Goal: Task Accomplishment & Management: Manage account settings

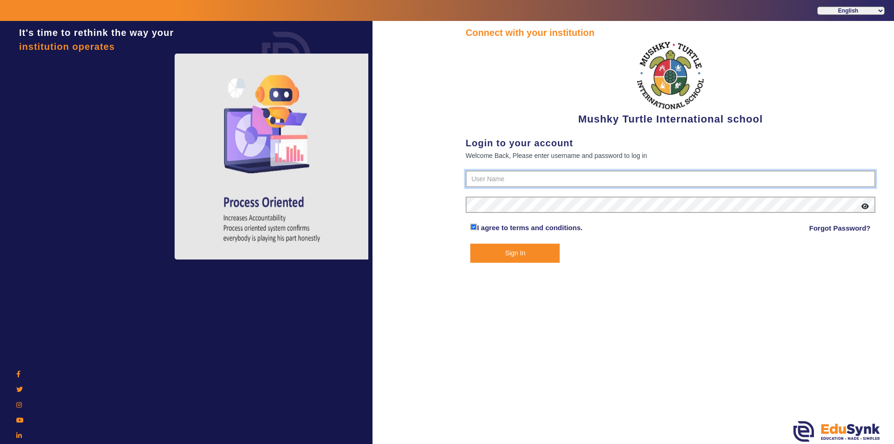
type input "9950605811"
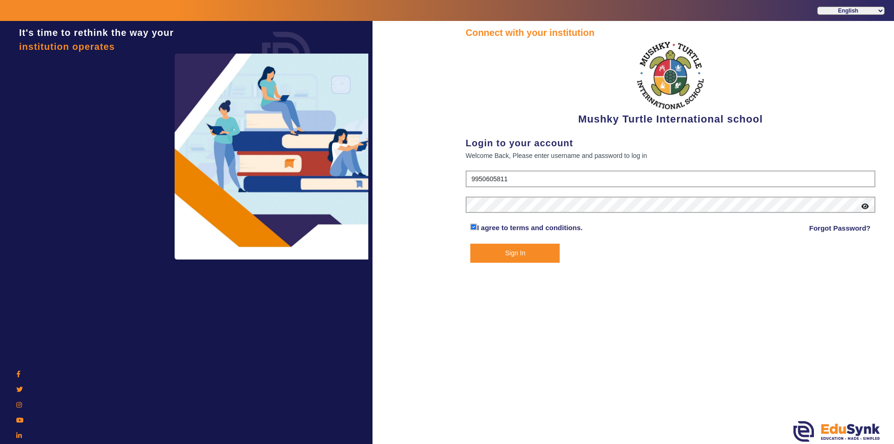
click at [495, 255] on button "Sign In" at bounding box center [514, 253] width 89 height 19
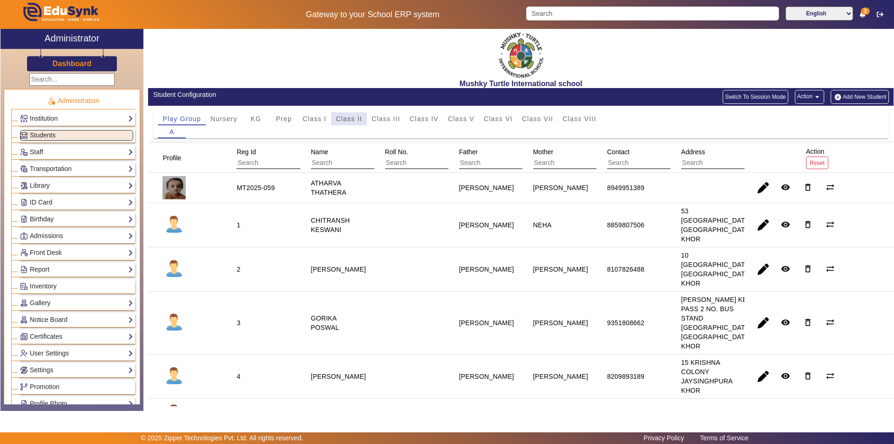
click at [348, 122] on span "Class II" at bounding box center [349, 118] width 27 height 7
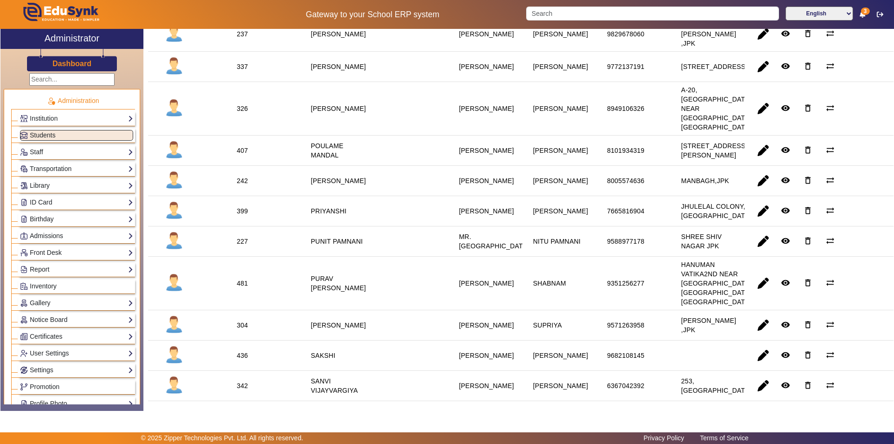
scroll to position [931, 0]
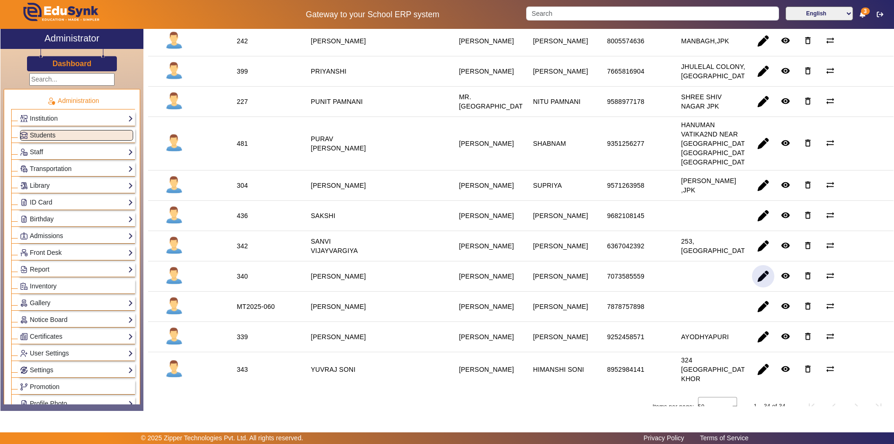
click at [762, 287] on span "button" at bounding box center [763, 276] width 22 height 22
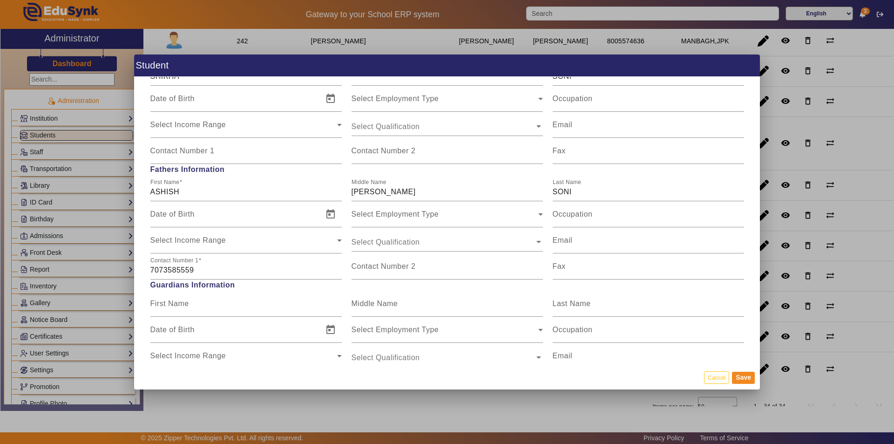
scroll to position [745, 0]
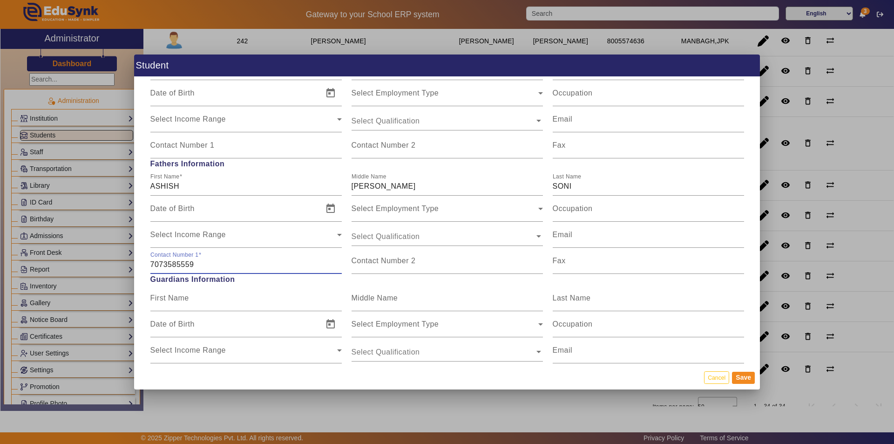
drag, startPoint x: 197, startPoint y: 265, endPoint x: 129, endPoint y: 264, distance: 68.0
click at [129, 264] on div "Student Personal Information First Name SHASHWAT Middle Name Last Name SONI Dat…" at bounding box center [447, 222] width 894 height 444
click at [381, 269] on input "Contact Number 2" at bounding box center [447, 264] width 191 height 11
paste input "7073585559"
type input "7073585559"
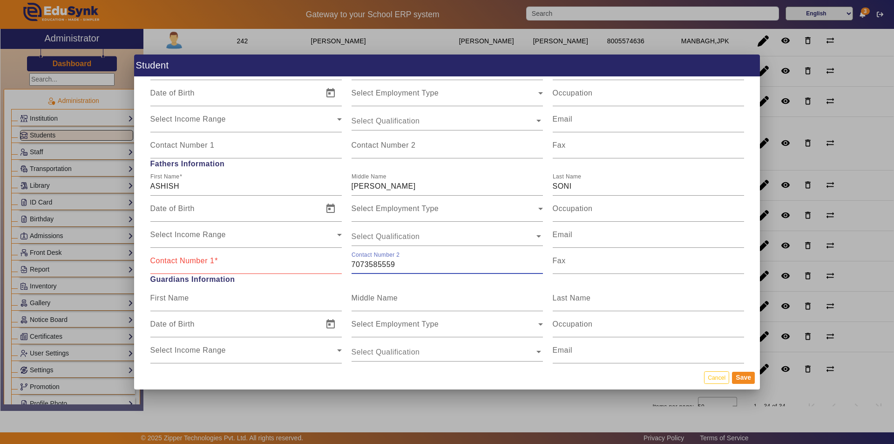
click at [206, 269] on input "Contact Number 1" at bounding box center [245, 264] width 191 height 11
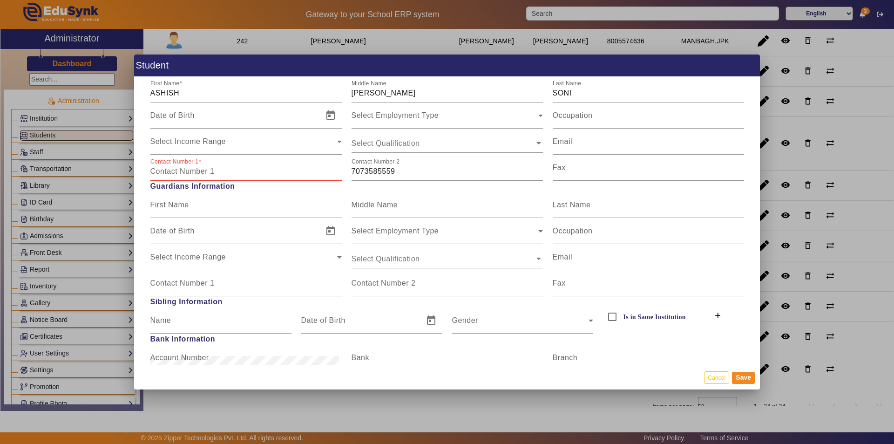
scroll to position [792, 0]
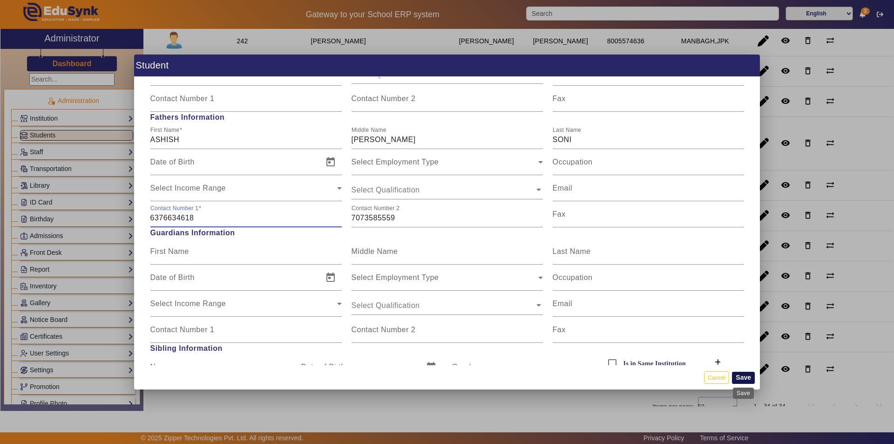
type input "6376634618"
click at [745, 380] on button "Save" at bounding box center [743, 378] width 23 height 12
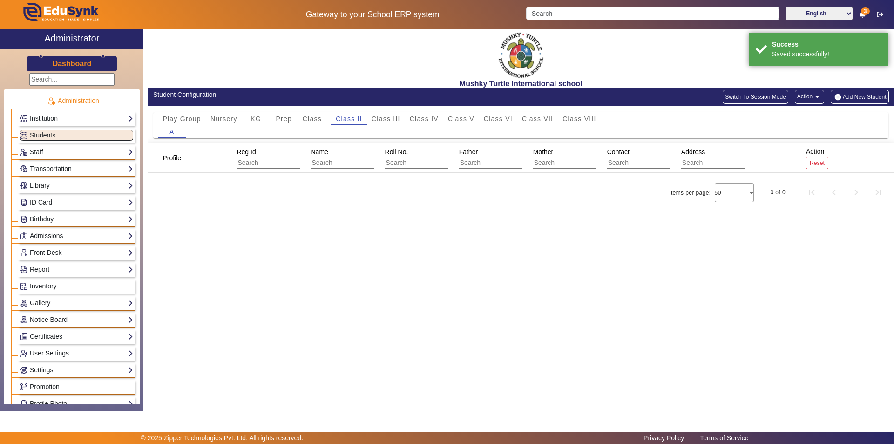
scroll to position [0, 0]
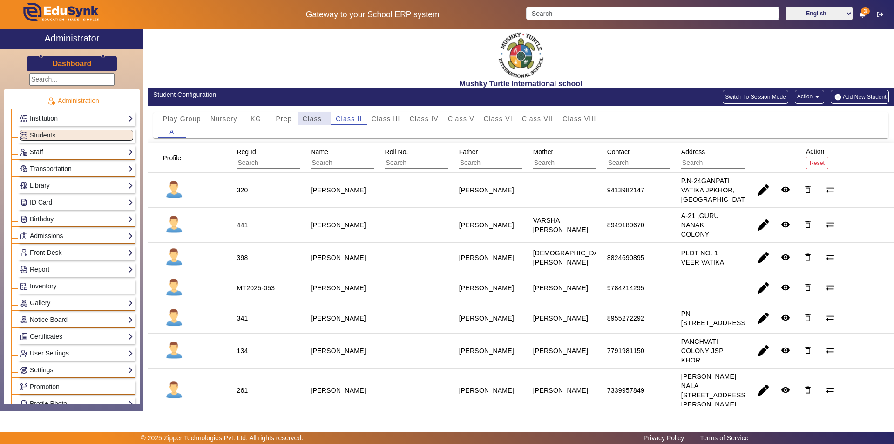
click at [316, 119] on span "Class I" at bounding box center [315, 118] width 24 height 7
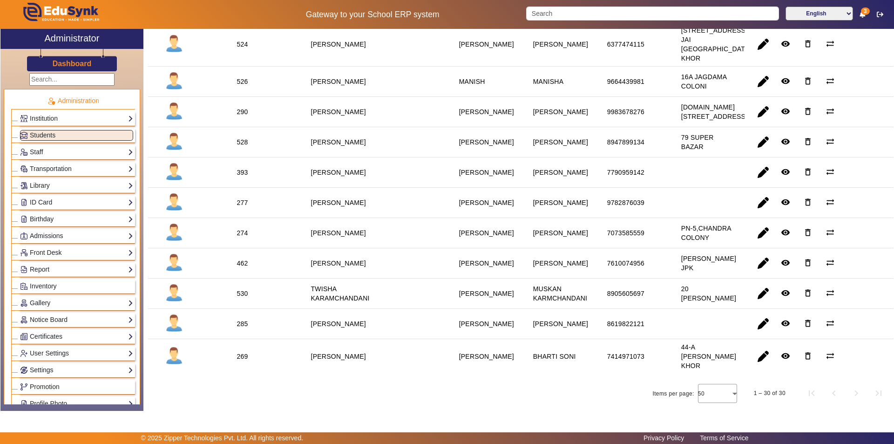
scroll to position [978, 0]
click at [758, 244] on span "button" at bounding box center [763, 233] width 22 height 22
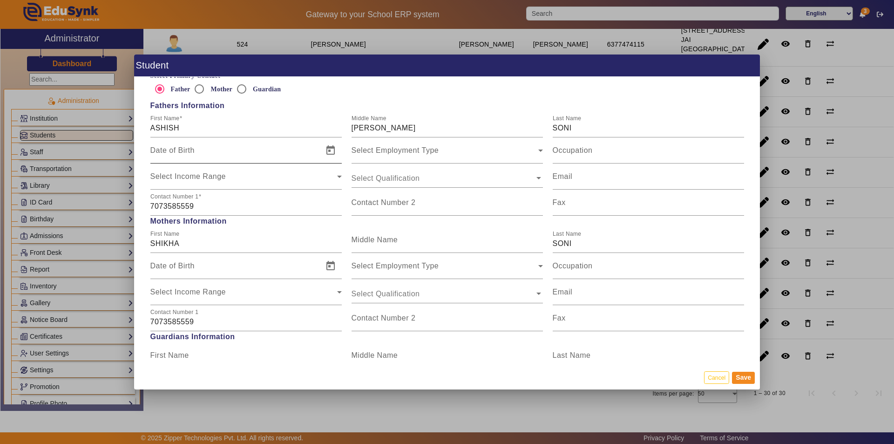
scroll to position [605, 0]
drag, startPoint x: 199, startPoint y: 207, endPoint x: 129, endPoint y: 216, distance: 70.9
click at [129, 216] on div "Student Personal Information First Name SIDDHANT Middle Name Last Name SONI Dat…" at bounding box center [447, 222] width 894 height 444
click at [373, 207] on input "Contact Number 2" at bounding box center [447, 205] width 191 height 11
paste input "7073585559"
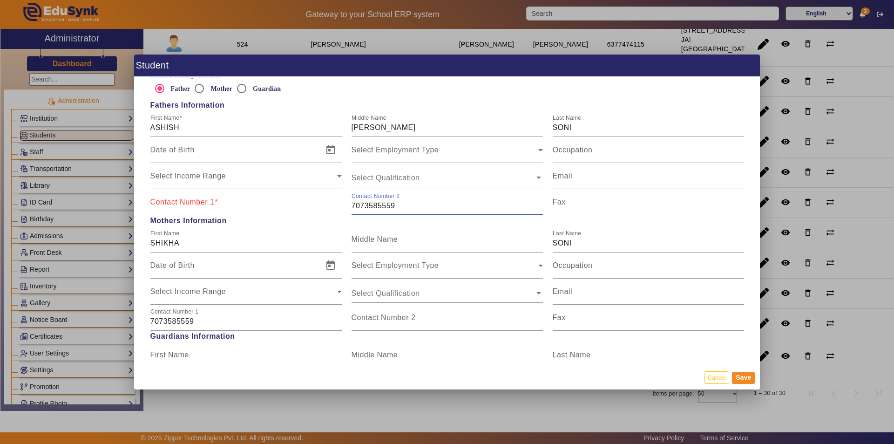
type input "7073585559"
click at [221, 210] on input "Contact Number 1" at bounding box center [245, 205] width 191 height 11
type input "6376634618"
click at [745, 377] on button "Save" at bounding box center [743, 378] width 23 height 12
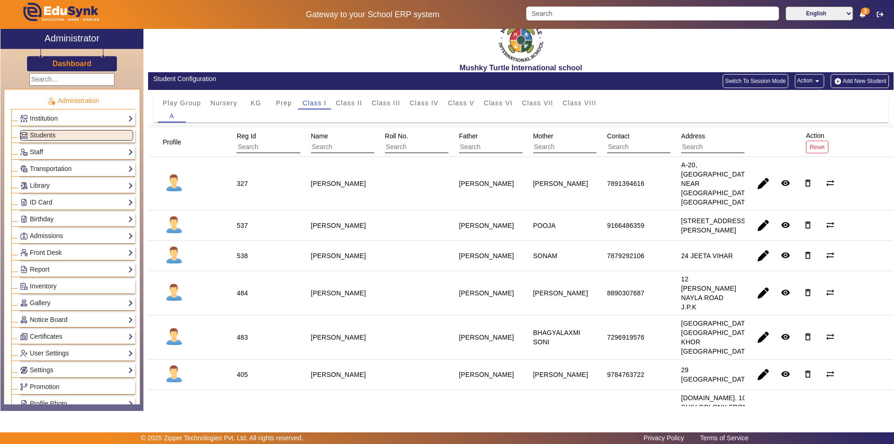
scroll to position [0, 0]
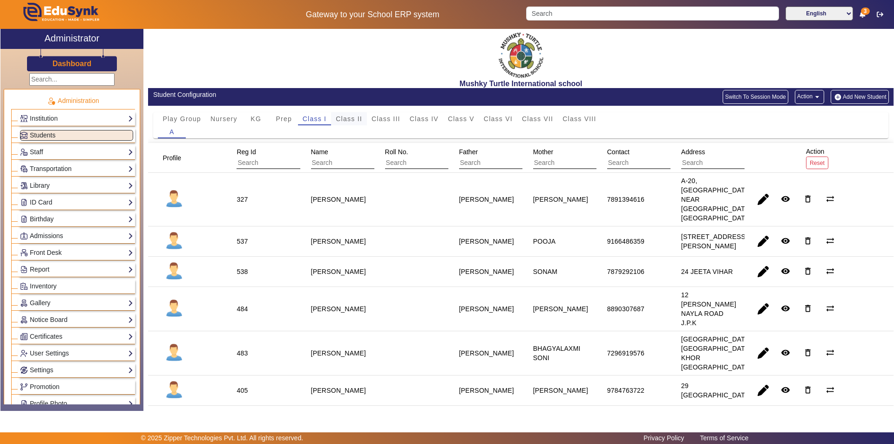
click at [348, 118] on span "Class II" at bounding box center [349, 118] width 27 height 7
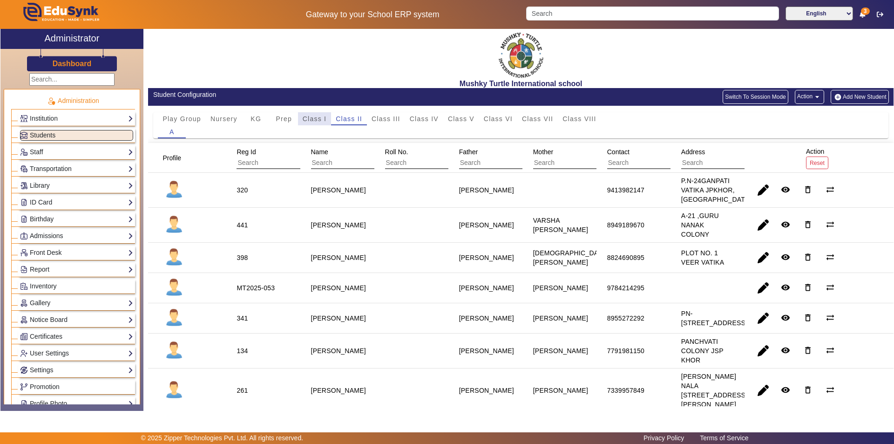
click at [318, 118] on span "Class I" at bounding box center [315, 118] width 24 height 7
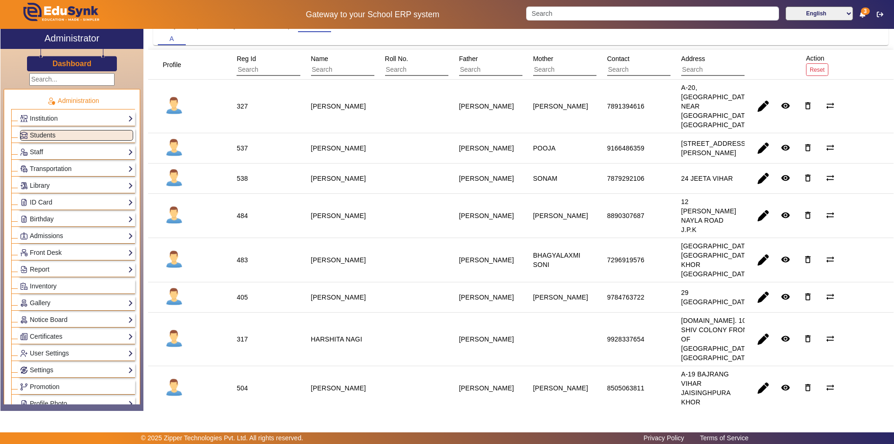
scroll to position [47, 0]
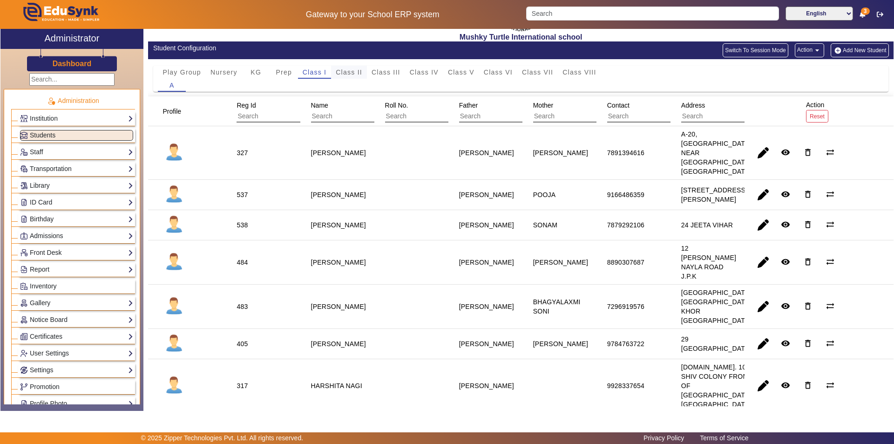
click at [349, 71] on span "Class II" at bounding box center [349, 72] width 27 height 7
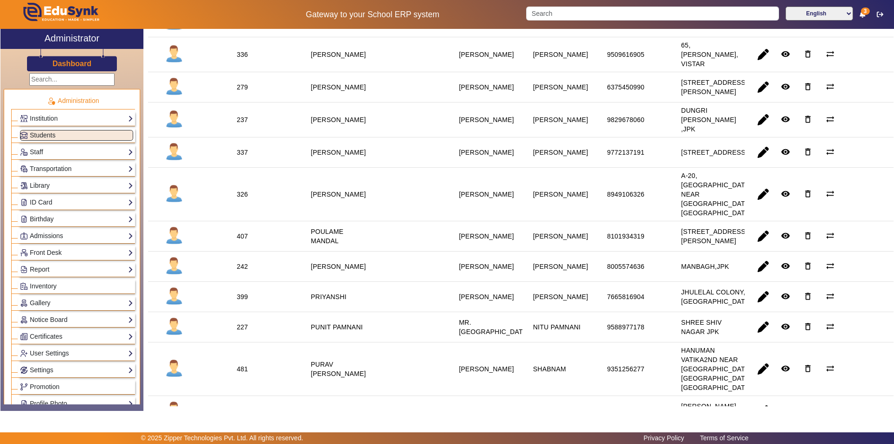
scroll to position [745, 0]
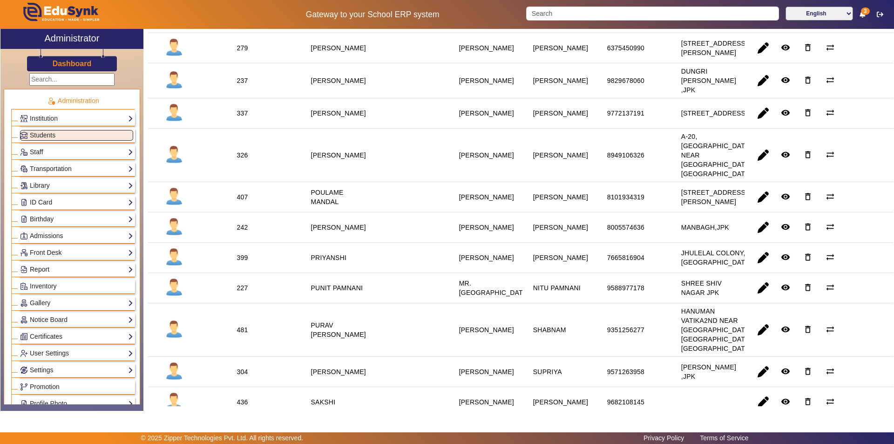
click at [47, 271] on link "Report" at bounding box center [76, 269] width 113 height 11
click at [43, 294] on link "App Invites" at bounding box center [41, 292] width 32 height 7
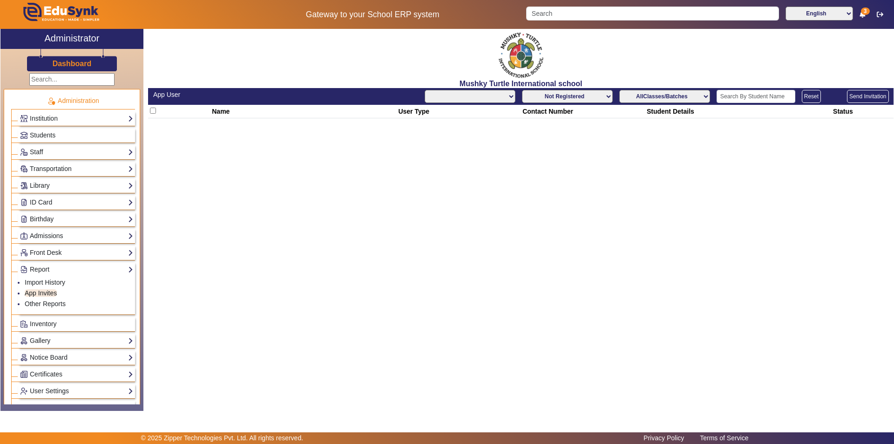
select select "All"
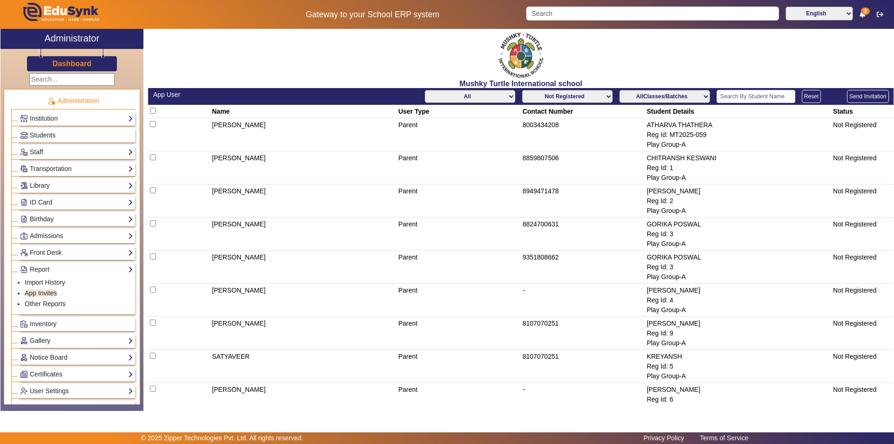
click at [663, 96] on select "AllClasses/Batches Play Group-A Nursery-A KG-A Prep-A Class I-A Class II-A Clas…" at bounding box center [664, 96] width 91 height 13
select select "Class II-A"
click at [619, 90] on select "AllClasses/Batches Play Group-A Nursery-A KG-A Prep-A Class I-A Class II-A Clas…" at bounding box center [664, 96] width 91 height 13
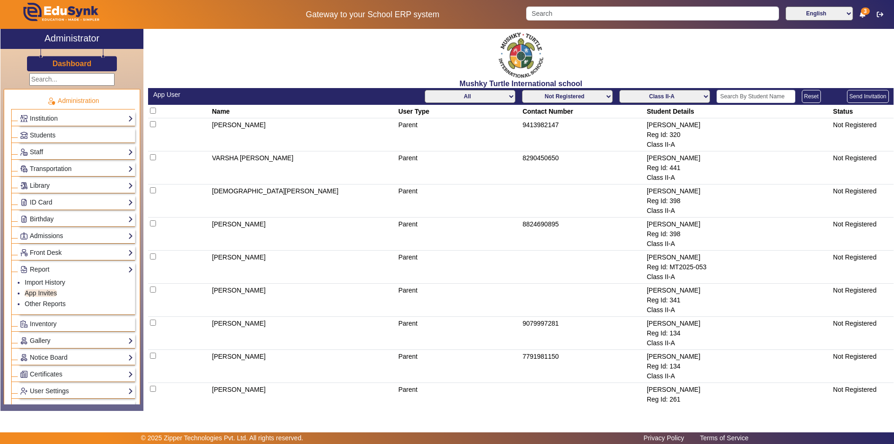
click at [448, 94] on select "All Teacher Parent Driver Support Staff" at bounding box center [470, 96] width 91 height 13
select select "Parent"
click at [425, 90] on select "All Teacher Parent Driver Support Staff" at bounding box center [470, 96] width 91 height 13
click at [580, 96] on select "Not Registered Registered" at bounding box center [567, 96] width 91 height 13
select select "registered"
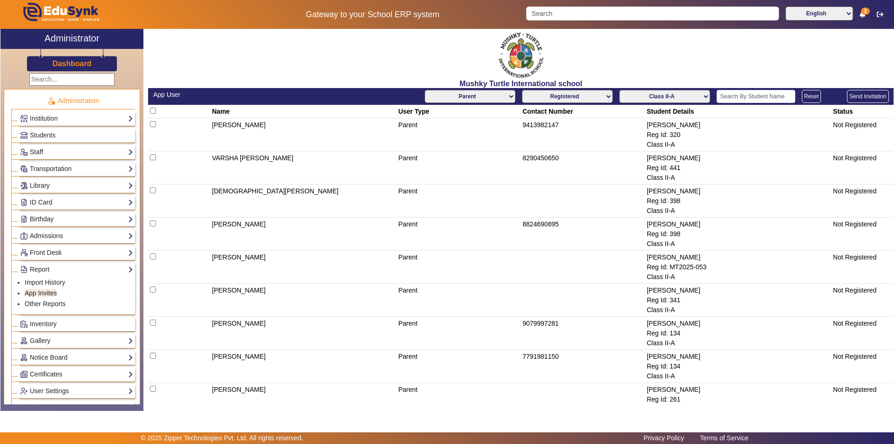
click at [522, 90] on select "Not Registered Registered" at bounding box center [567, 96] width 91 height 13
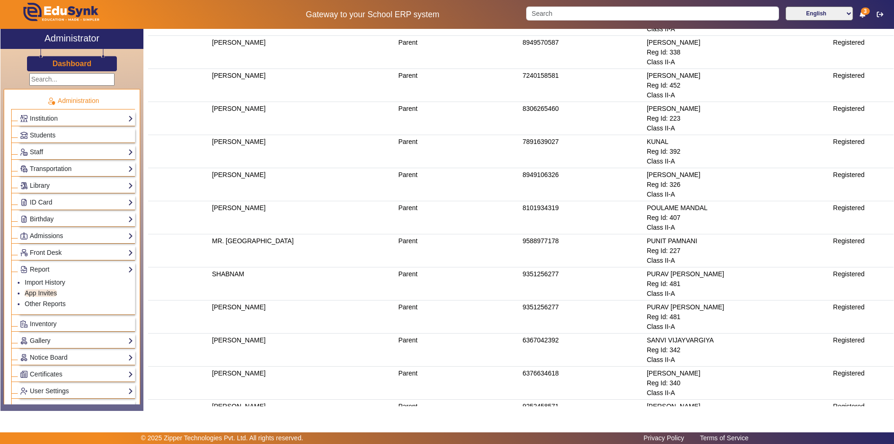
scroll to position [234, 0]
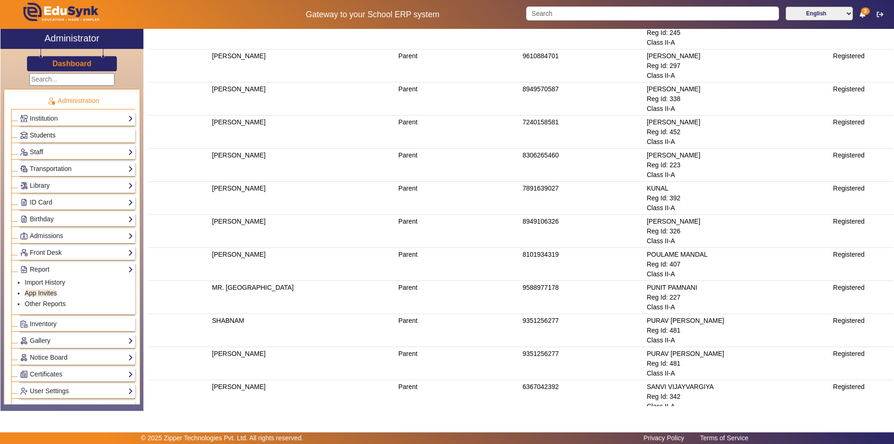
click at [59, 135] on link "Students" at bounding box center [76, 135] width 113 height 11
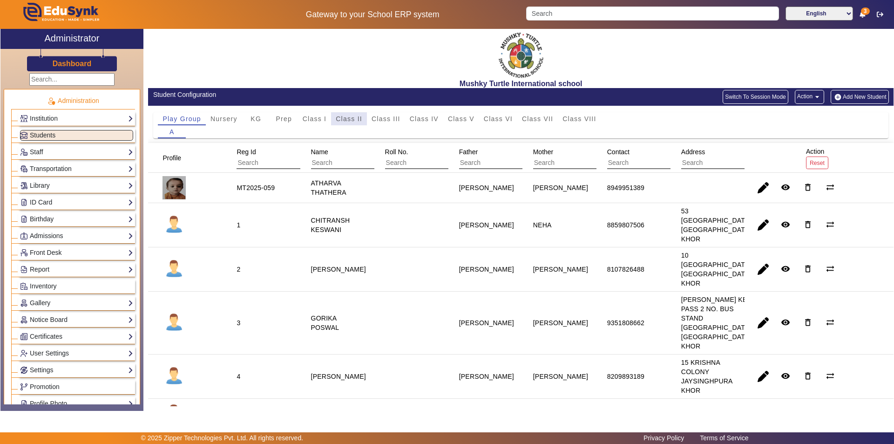
click at [345, 118] on span "Class II" at bounding box center [349, 118] width 27 height 7
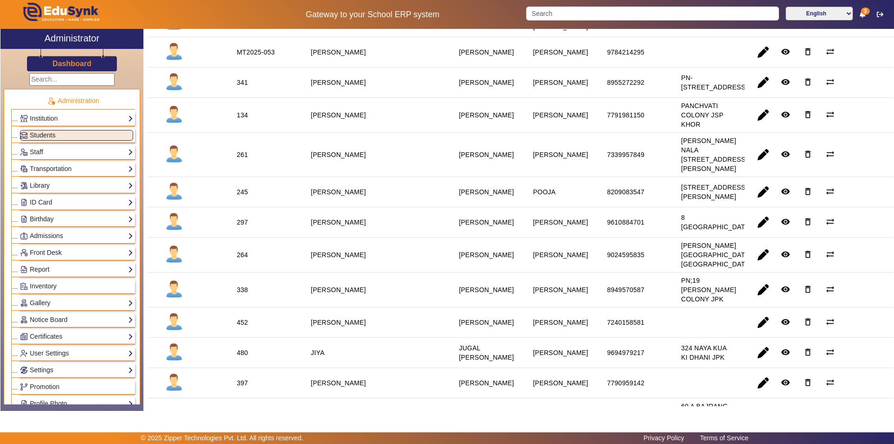
scroll to position [279, 0]
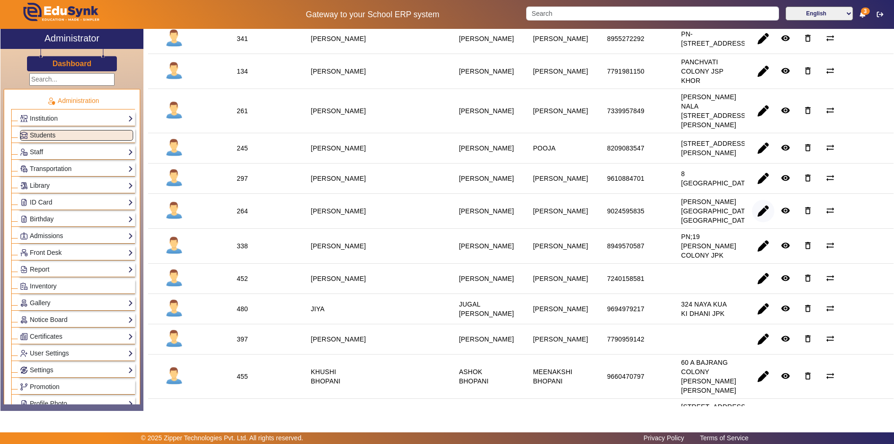
click at [760, 222] on span "button" at bounding box center [763, 211] width 22 height 22
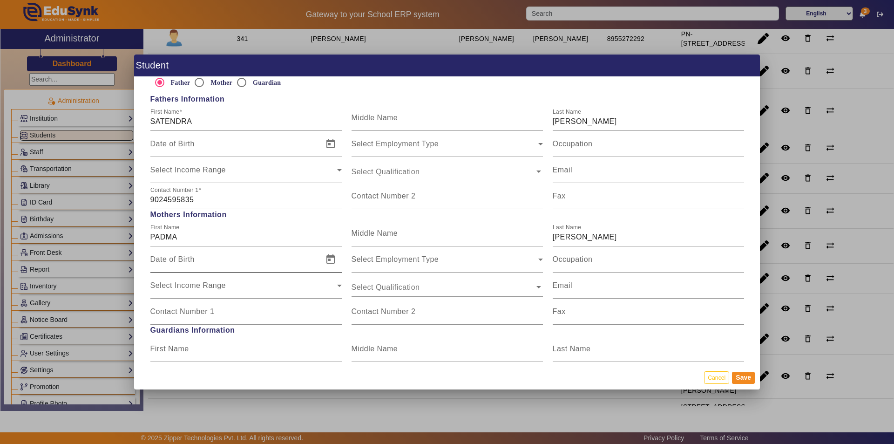
scroll to position [698, 0]
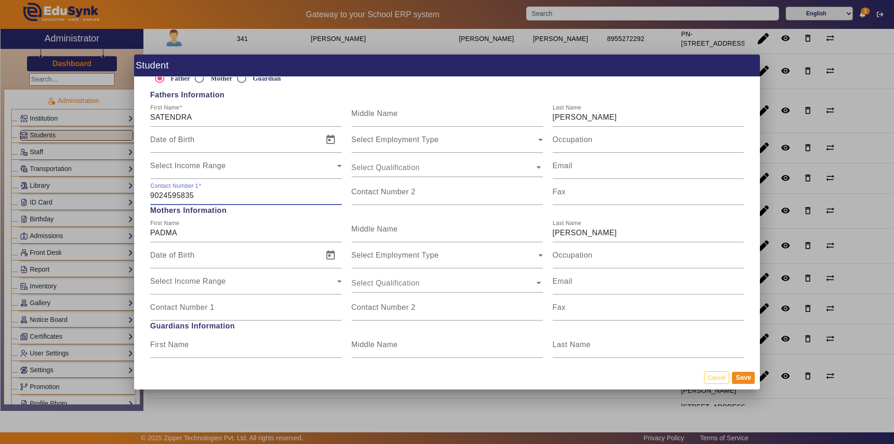
click at [197, 193] on input "9024595835" at bounding box center [245, 195] width 191 height 11
type input "9024595836"
click at [214, 314] on input "Contact Number 1" at bounding box center [245, 310] width 191 height 11
type input "9664353478"
click at [740, 377] on button "Save" at bounding box center [743, 378] width 23 height 12
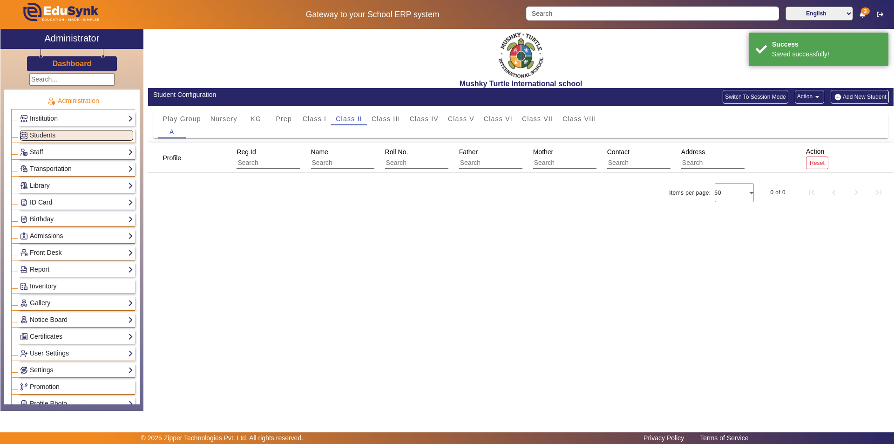
scroll to position [0, 0]
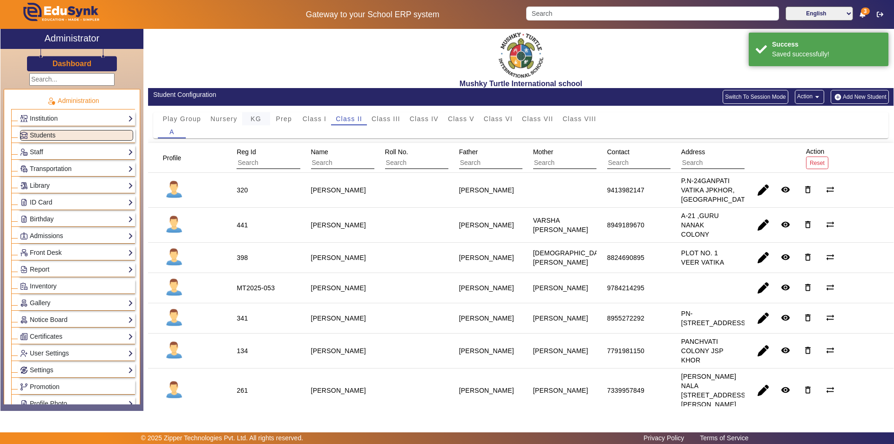
click at [258, 122] on span "KG" at bounding box center [256, 118] width 11 height 7
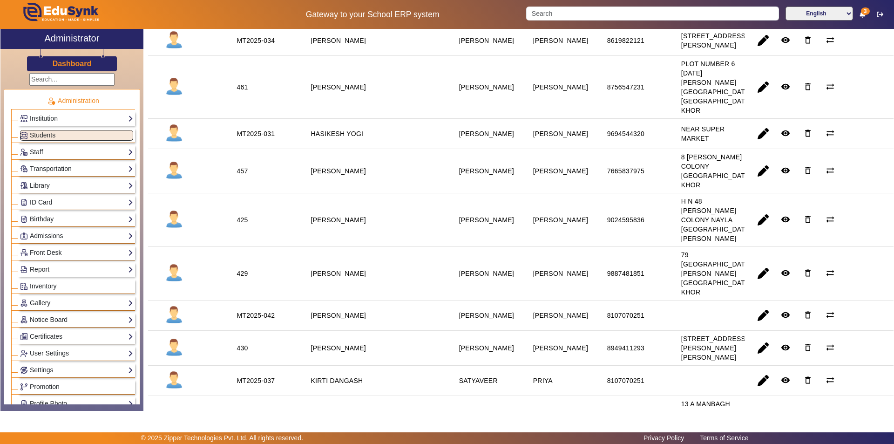
scroll to position [698, 0]
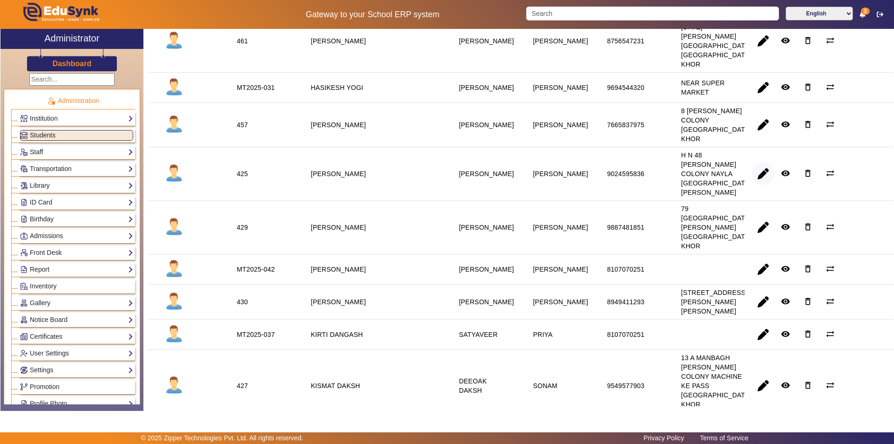
click at [763, 185] on span "button" at bounding box center [763, 174] width 22 height 22
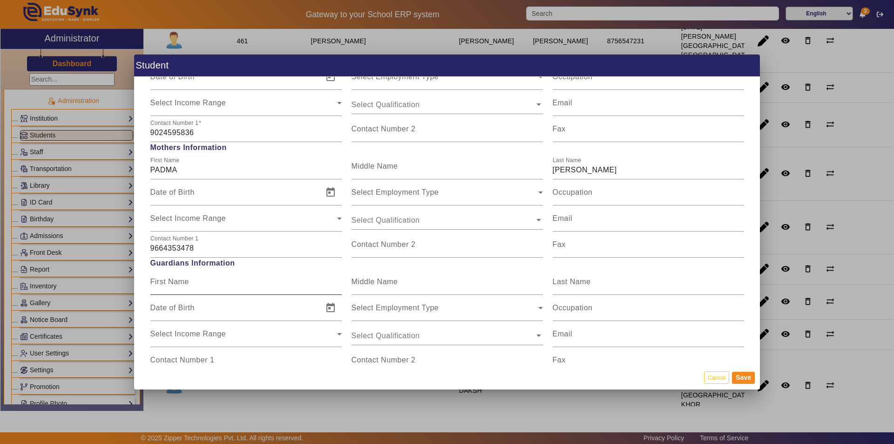
scroll to position [745, 0]
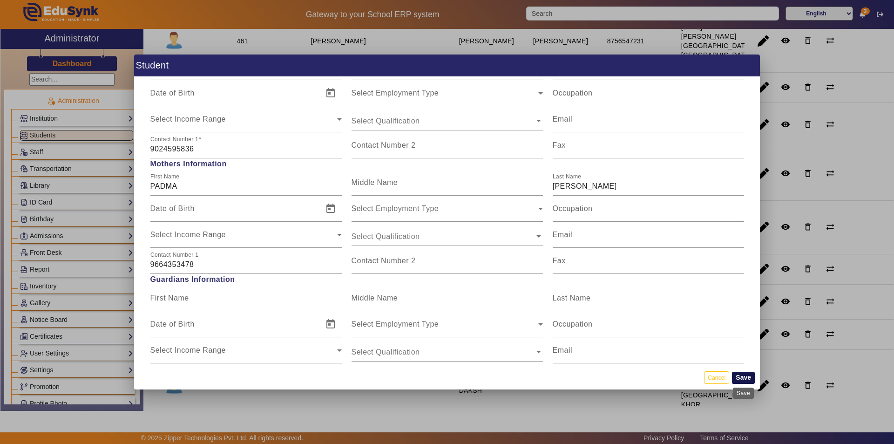
click at [739, 379] on button "Save" at bounding box center [743, 378] width 23 height 12
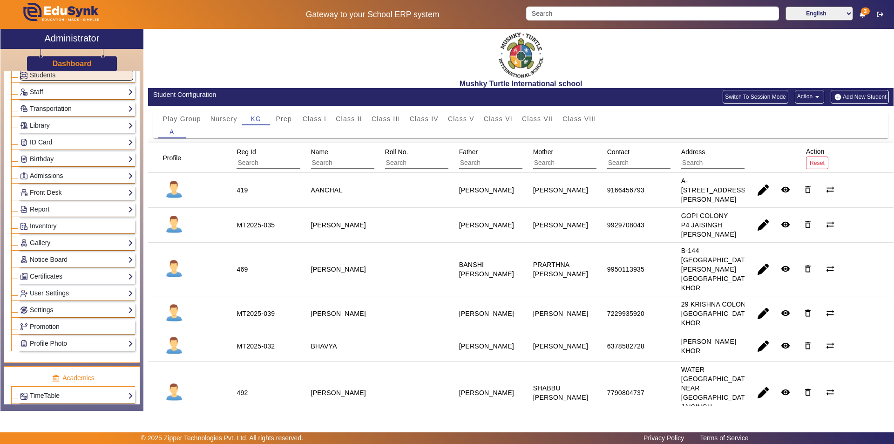
scroll to position [186, 0]
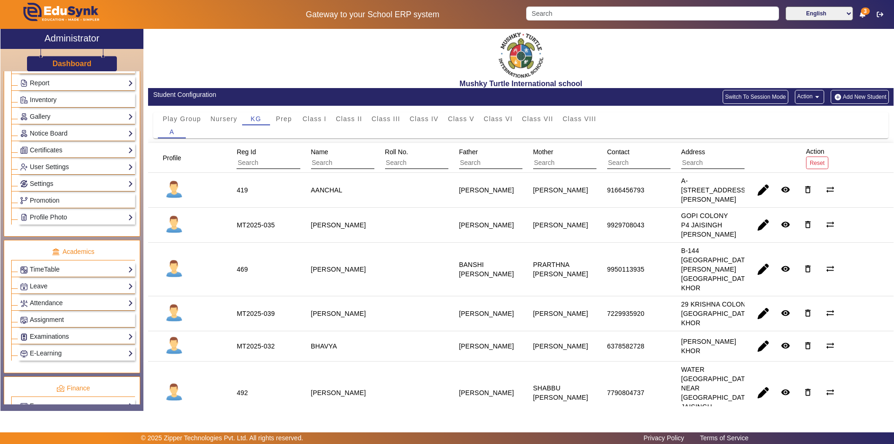
click at [69, 335] on link "Examinations" at bounding box center [76, 336] width 113 height 11
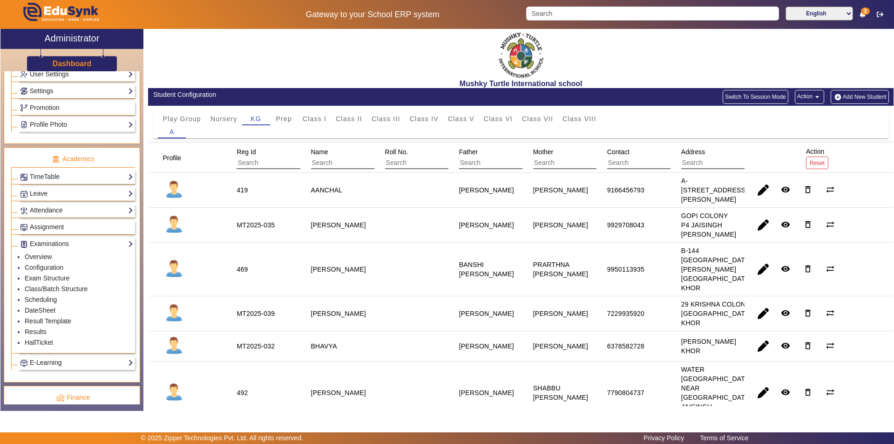
scroll to position [279, 0]
click at [53, 340] on link "HallTicket" at bounding box center [39, 341] width 28 height 7
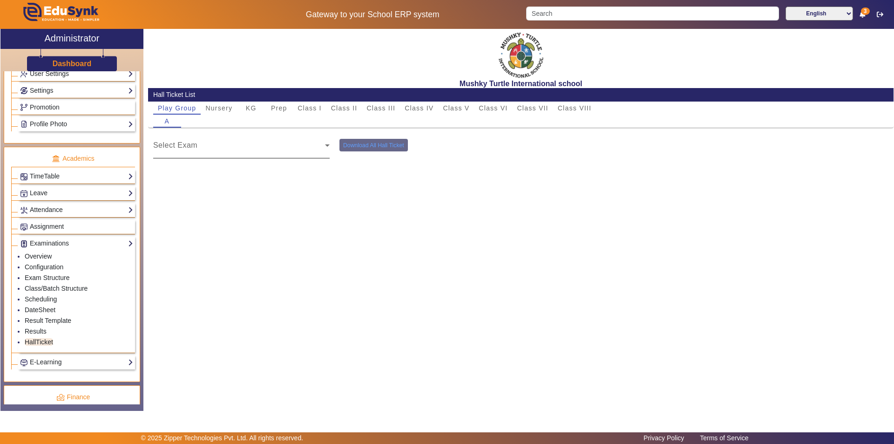
click at [236, 156] on div "Select Exam" at bounding box center [241, 145] width 176 height 26
click at [236, 152] on span at bounding box center [239, 148] width 172 height 11
click at [225, 107] on span "Nursery" at bounding box center [218, 108] width 27 height 7
click at [264, 148] on span at bounding box center [239, 148] width 172 height 11
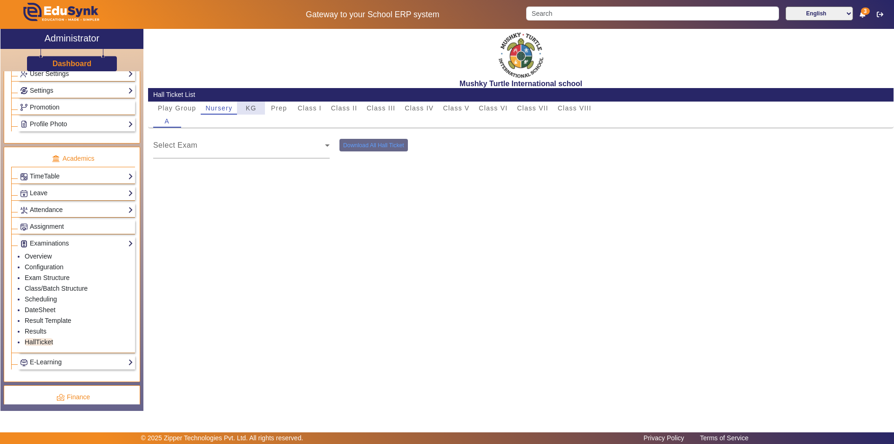
click at [257, 110] on div "KG" at bounding box center [251, 108] width 28 height 13
click at [284, 111] on span "Prep" at bounding box center [279, 108] width 16 height 7
click at [284, 142] on div "Select Exam" at bounding box center [241, 145] width 176 height 26
click at [313, 102] on span "Class I" at bounding box center [310, 108] width 24 height 13
click at [348, 107] on span "Class II" at bounding box center [344, 108] width 27 height 7
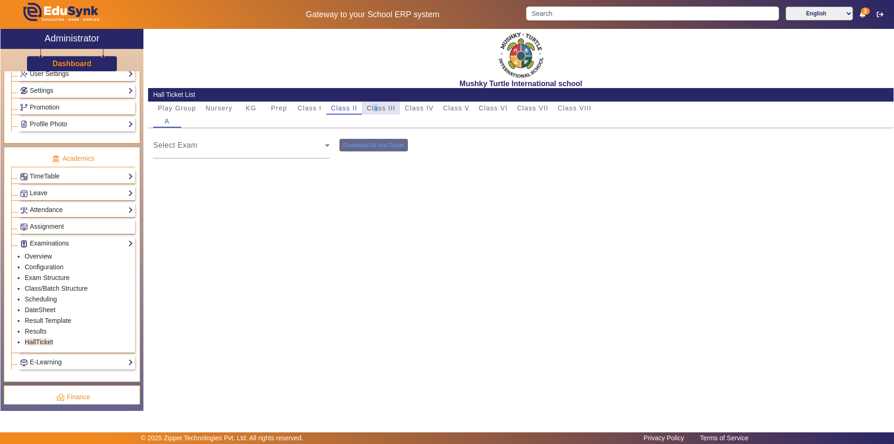
click at [376, 106] on span "Class III" at bounding box center [380, 108] width 29 height 7
click at [420, 109] on span "Class IV" at bounding box center [419, 108] width 29 height 7
click at [339, 110] on span "Class II" at bounding box center [344, 108] width 27 height 7
click at [310, 108] on span "Class I" at bounding box center [310, 108] width 24 height 7
click at [273, 108] on span "Prep" at bounding box center [279, 108] width 16 height 7
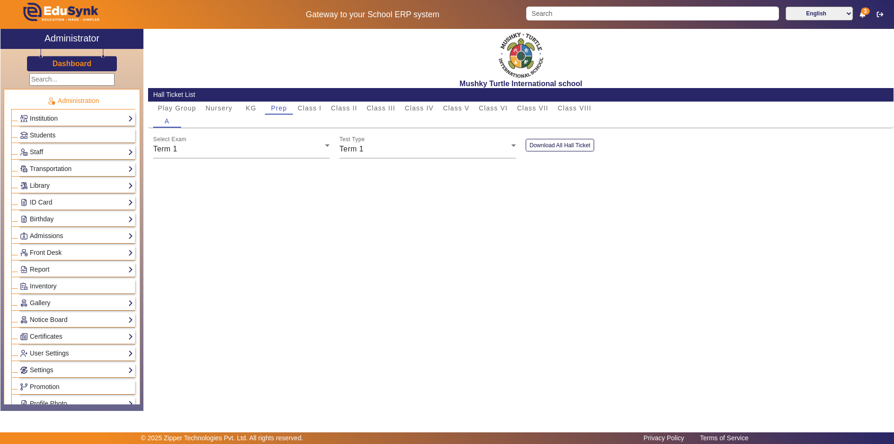
click at [59, 118] on link "Institution" at bounding box center [76, 118] width 113 height 11
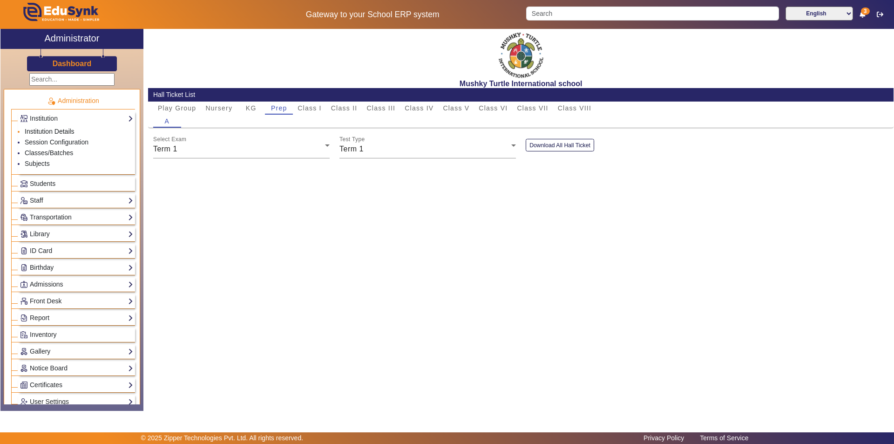
click at [68, 129] on link "Institution Details" at bounding box center [50, 131] width 50 height 7
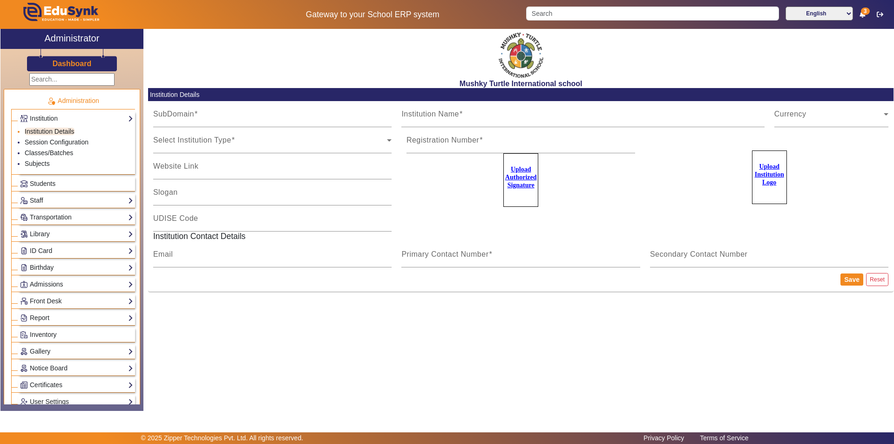
type input "MushkyTurtleJai"
type input "Mushky Turtle International school"
type input "NA"
type input "[EMAIL_ADDRESS][DOMAIN_NAME]"
type input "9950605811"
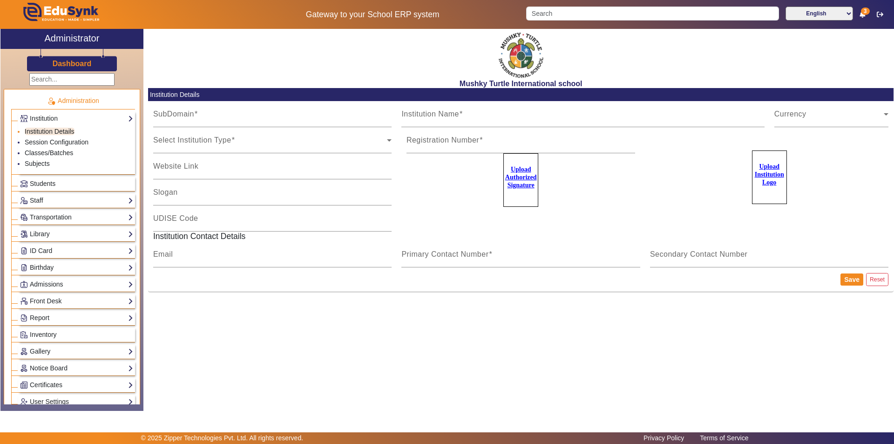
type input "8094001000"
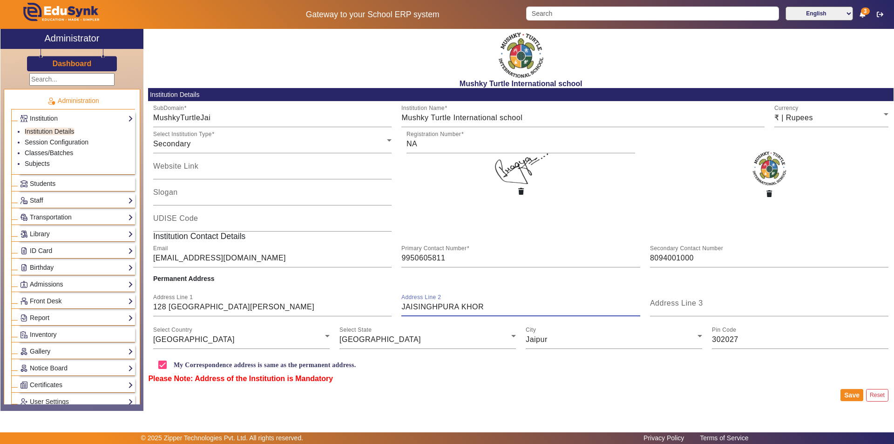
click at [401, 307] on input "JAISINGHPURA KHOR" at bounding box center [520, 306] width 239 height 11
click at [667, 309] on input "Address Line 3" at bounding box center [769, 306] width 239 height 11
type input "[GEOGRAPHIC_DATA]"
click at [843, 386] on mat-card-actions "Save Reset" at bounding box center [520, 395] width 745 height 24
click at [843, 394] on button "Save" at bounding box center [851, 395] width 23 height 12
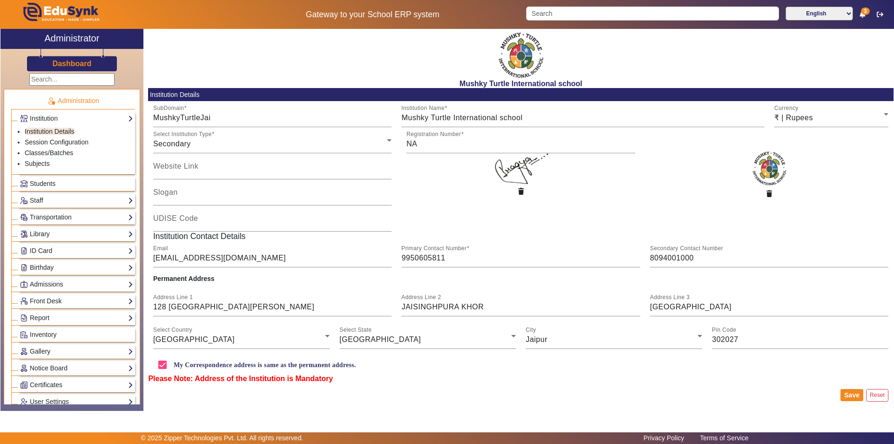
click at [124, 98] on p "Administration" at bounding box center [73, 101] width 124 height 10
click at [212, 119] on input "MushkyTurtleJai" at bounding box center [272, 117] width 239 height 11
click at [220, 117] on input "MushkyTurtleJai" at bounding box center [272, 117] width 239 height 11
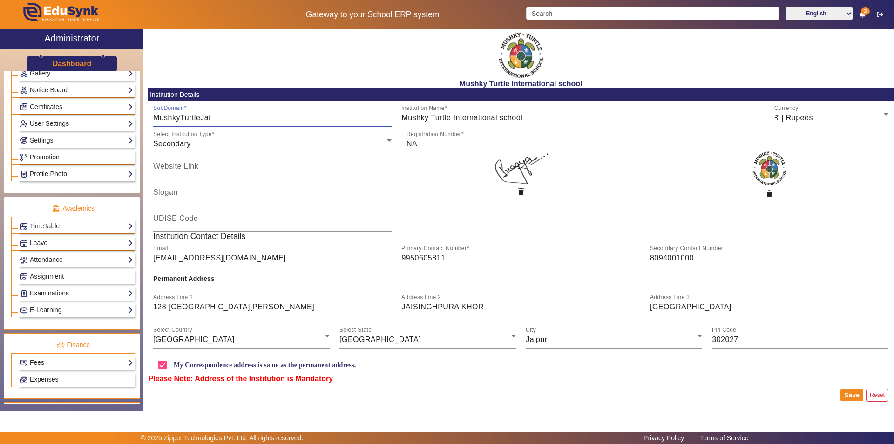
scroll to position [279, 0]
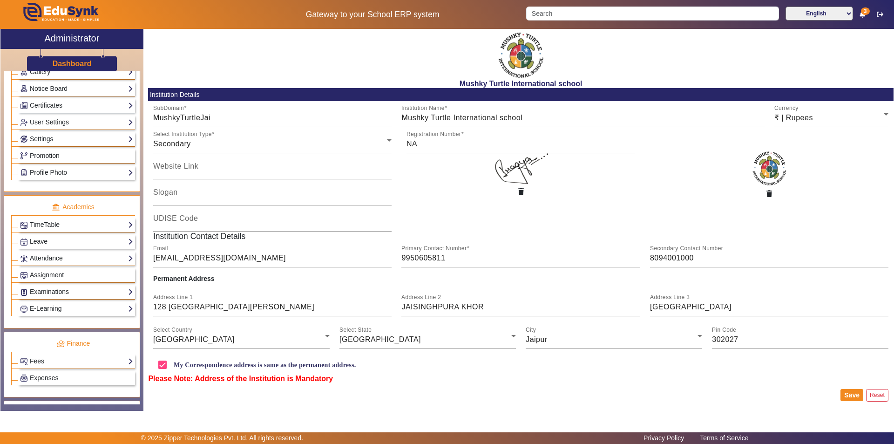
click at [73, 255] on link "Attendance" at bounding box center [76, 258] width 113 height 11
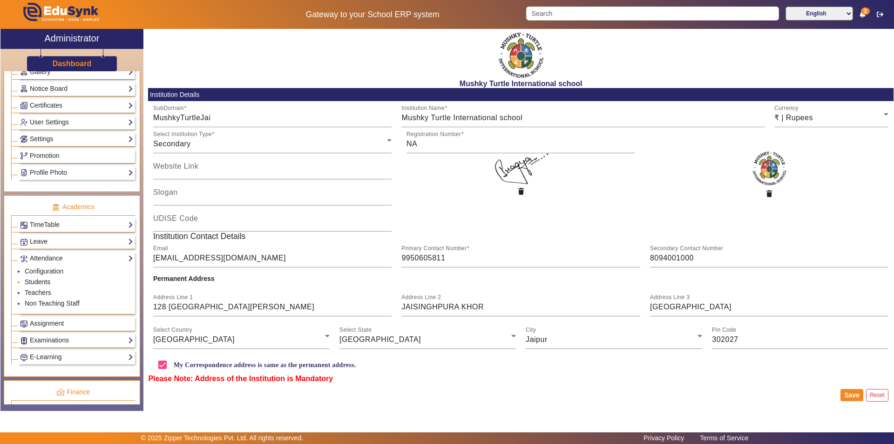
click at [41, 280] on link "Students" at bounding box center [38, 281] width 26 height 7
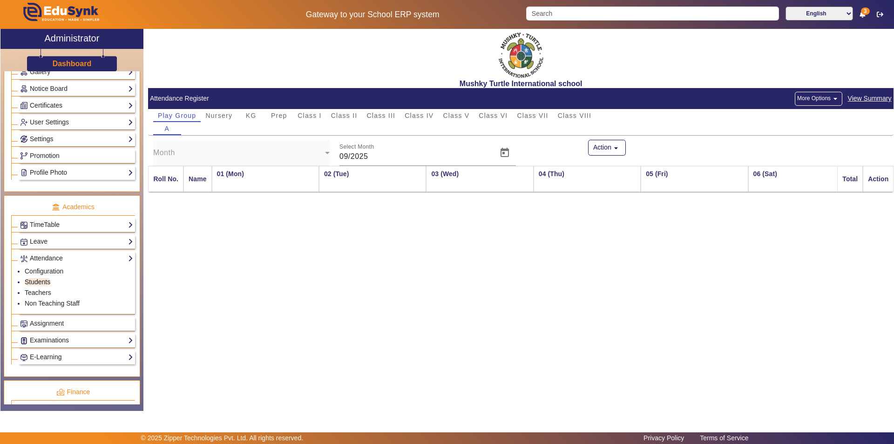
scroll to position [0, 1052]
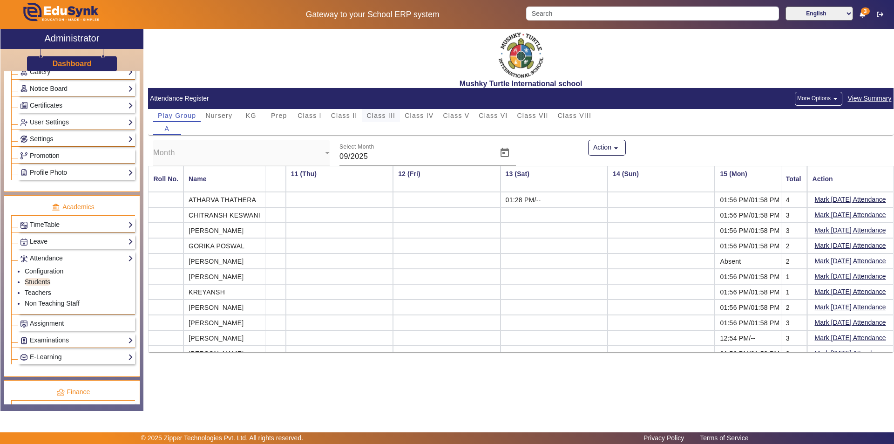
click at [378, 113] on span "Class III" at bounding box center [380, 115] width 29 height 7
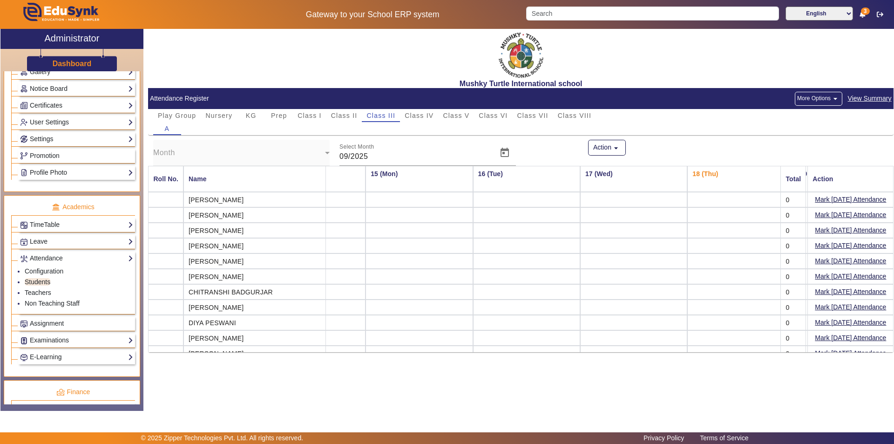
scroll to position [0, 1466]
click at [584, 202] on td at bounding box center [629, 199] width 107 height 15
click at [612, 144] on button "Action arrow_drop_down" at bounding box center [607, 148] width 38 height 16
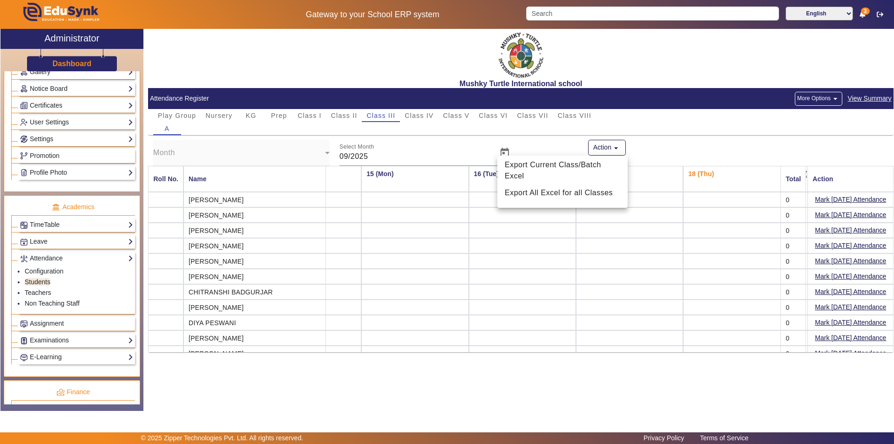
click at [823, 98] on div at bounding box center [447, 222] width 894 height 444
click at [833, 98] on mat-icon "arrow_drop_down" at bounding box center [835, 98] width 9 height 9
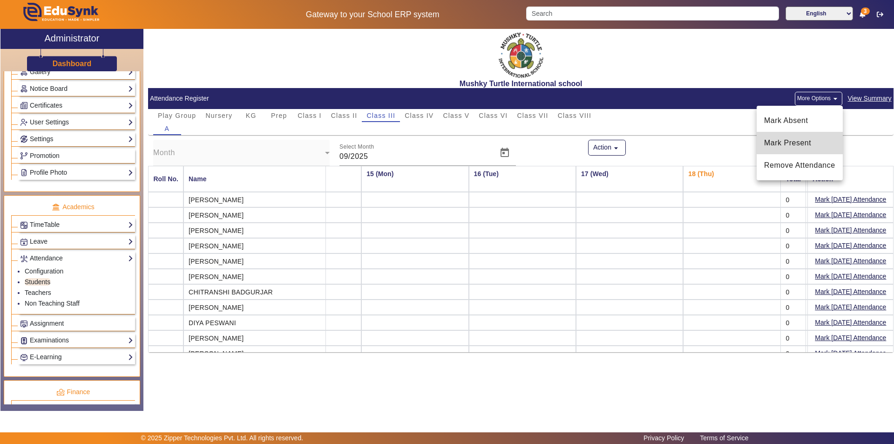
click at [799, 141] on span "Mark Present" at bounding box center [799, 142] width 71 height 11
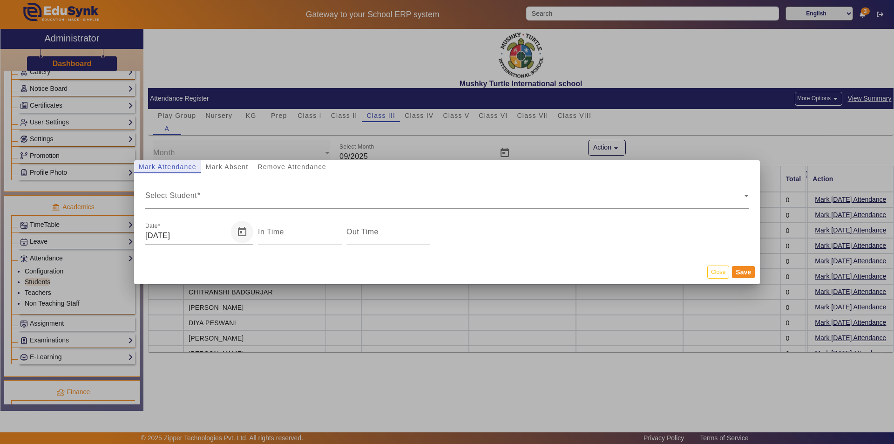
click at [244, 233] on span "Open calendar" at bounding box center [242, 232] width 22 height 22
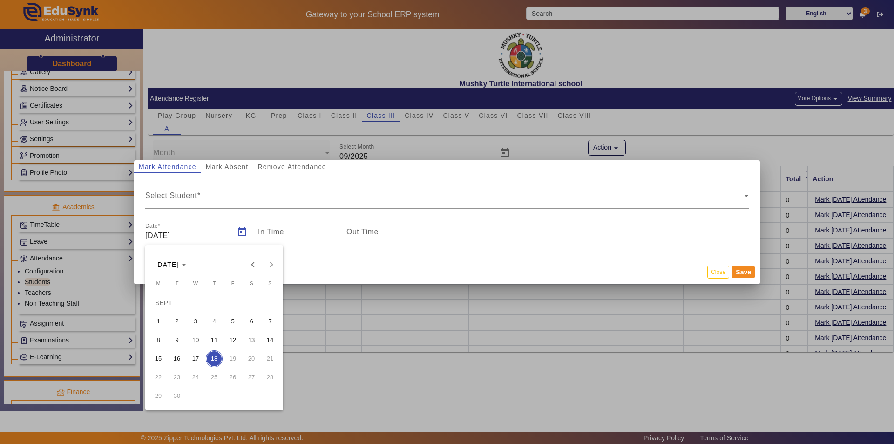
click at [192, 361] on span "17" at bounding box center [195, 358] width 17 height 17
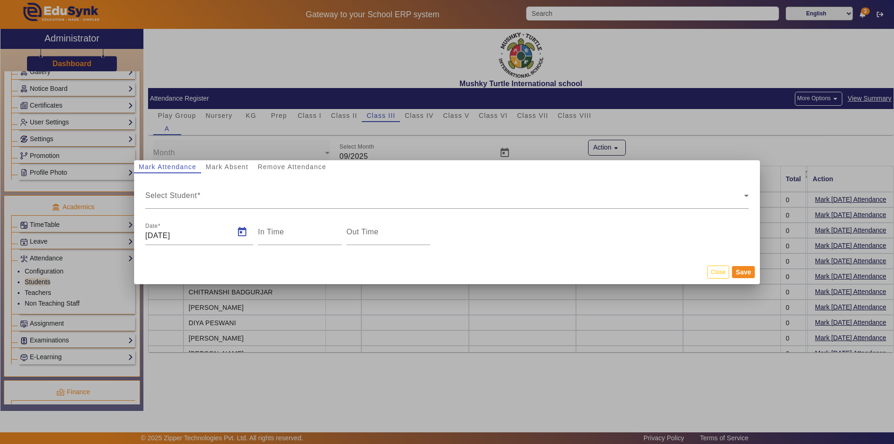
type input "[DATE]"
type input "9:08 am"
click at [229, 167] on span "Mark Absent" at bounding box center [227, 166] width 43 height 7
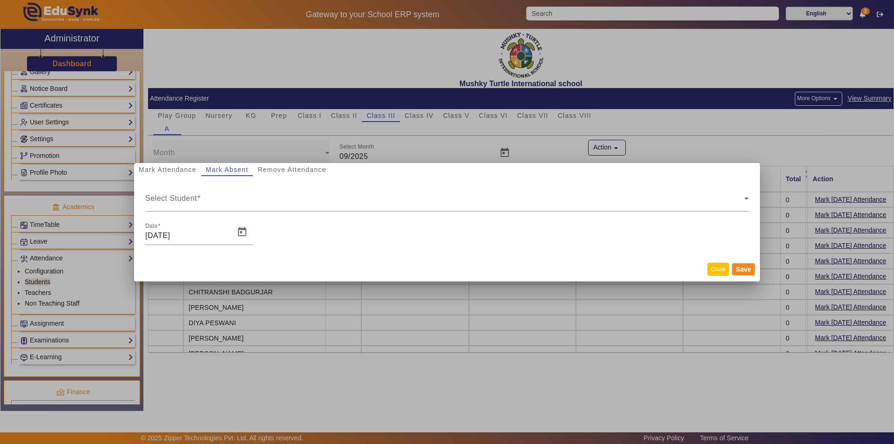
click at [714, 270] on button "Close" at bounding box center [718, 269] width 22 height 13
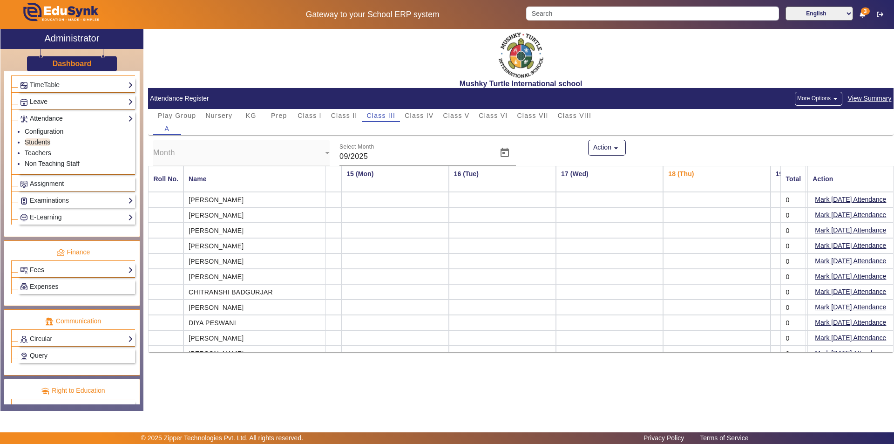
scroll to position [394, 0]
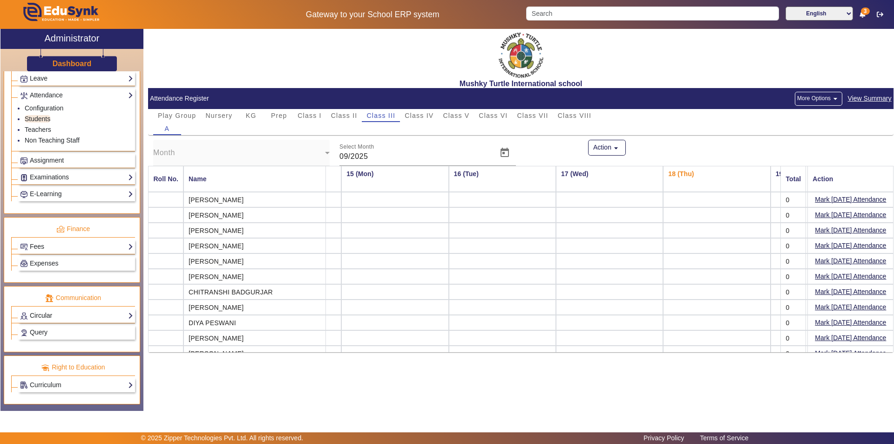
click at [72, 314] on link "Circular" at bounding box center [76, 315] width 113 height 11
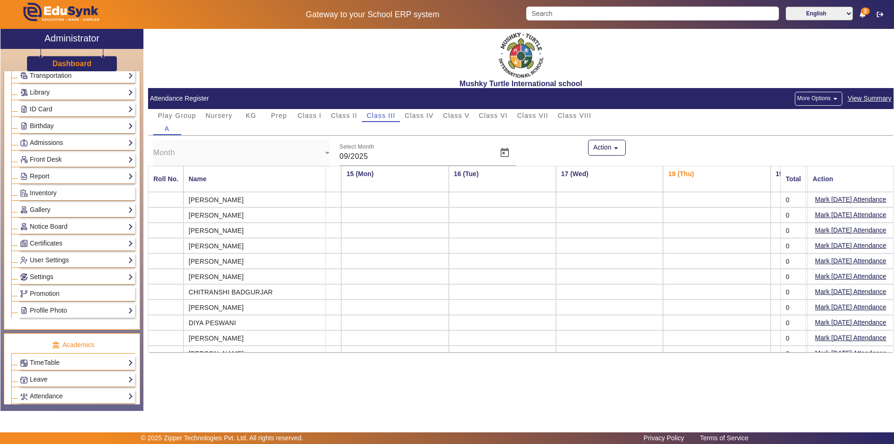
scroll to position [0, 0]
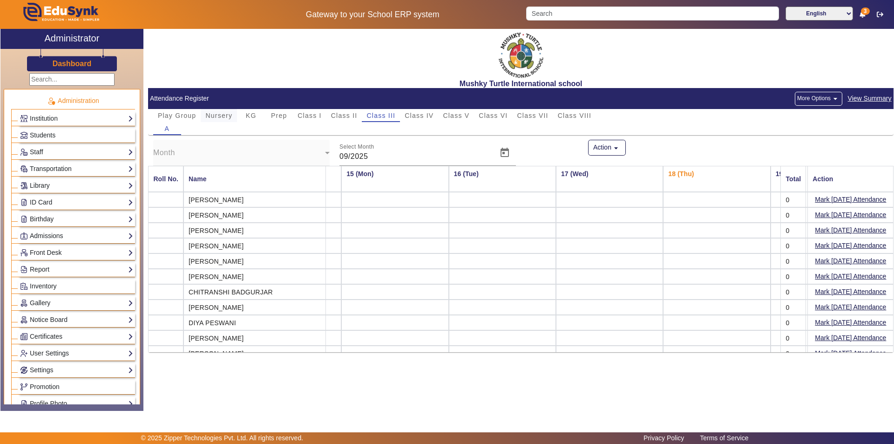
click at [214, 114] on span "Nursery" at bounding box center [218, 115] width 27 height 7
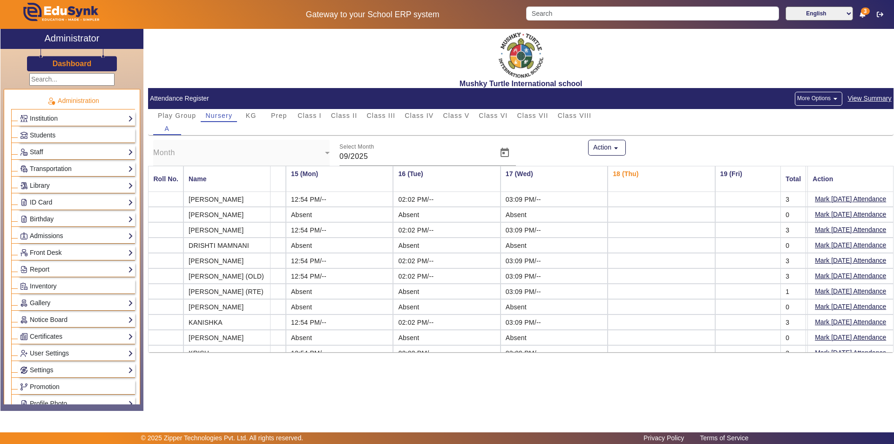
scroll to position [0, 1486]
click at [250, 115] on span "KG" at bounding box center [251, 115] width 11 height 7
click at [282, 116] on span "Prep" at bounding box center [279, 115] width 16 height 7
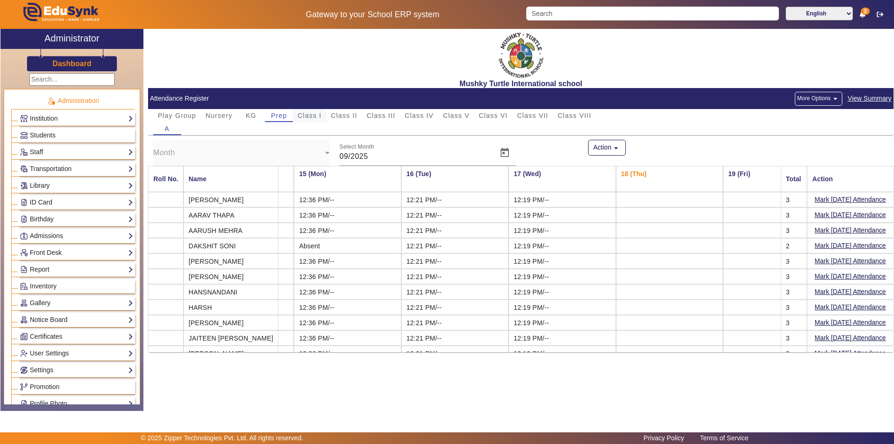
click at [308, 115] on span "Class I" at bounding box center [310, 115] width 24 height 7
click at [343, 116] on span "Class II" at bounding box center [344, 115] width 27 height 7
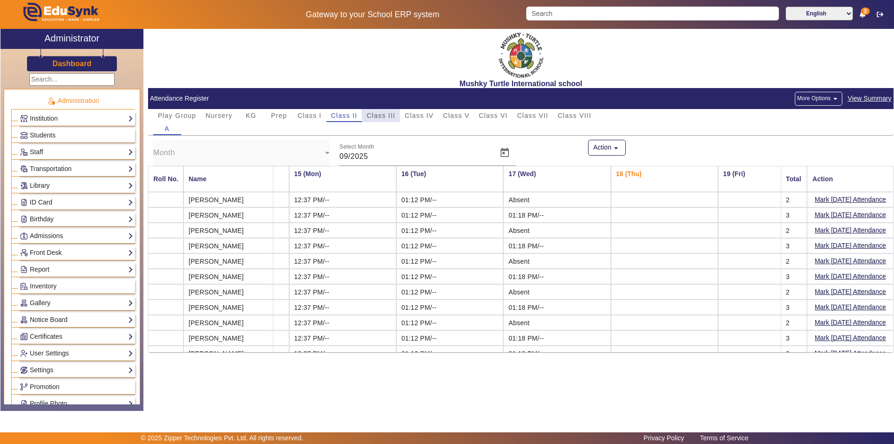
click at [376, 114] on span "Class III" at bounding box center [380, 115] width 29 height 7
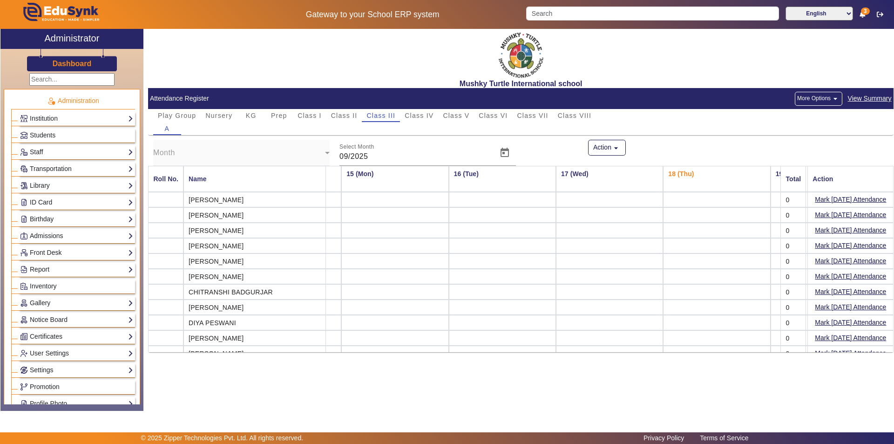
click at [341, 196] on td at bounding box center [394, 199] width 107 height 15
click at [417, 112] on span "Class IV" at bounding box center [419, 115] width 29 height 7
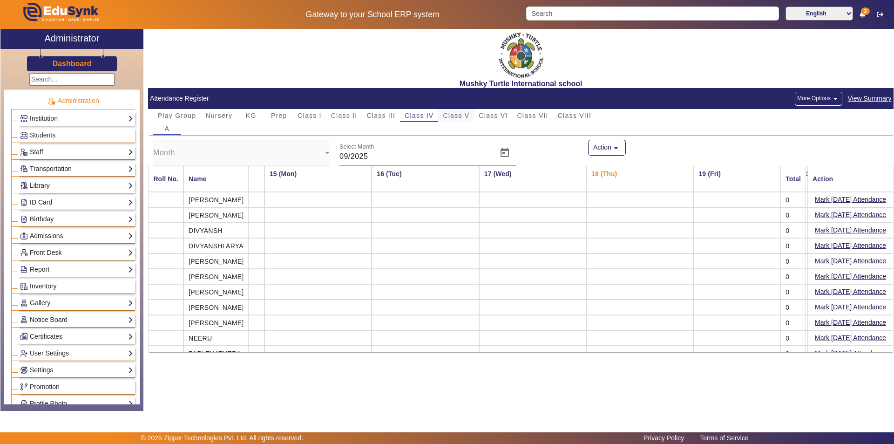
click at [462, 118] on span "Class V" at bounding box center [456, 115] width 27 height 7
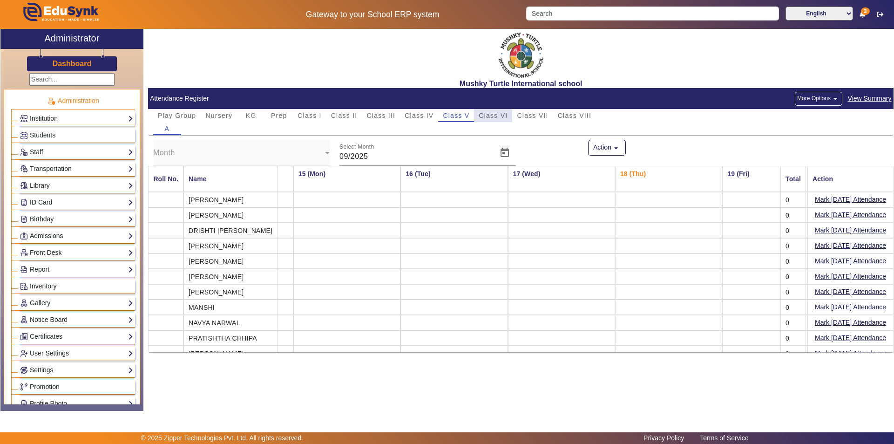
click at [496, 118] on span "Class VI" at bounding box center [493, 115] width 29 height 7
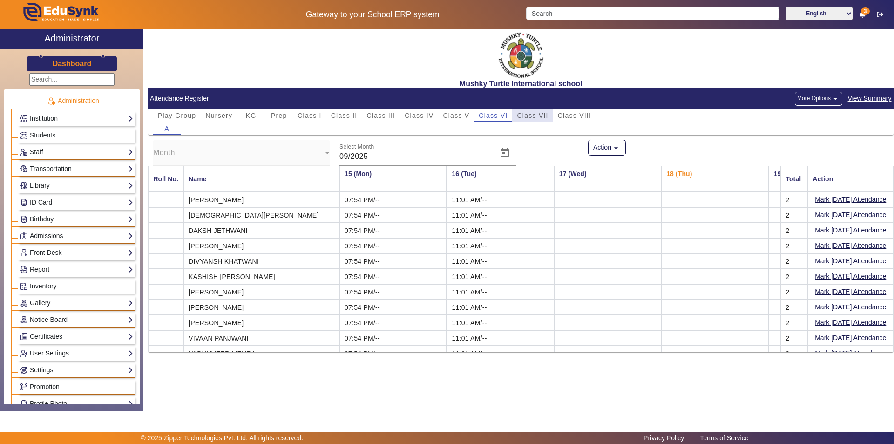
click at [532, 116] on span "Class VII" at bounding box center [532, 115] width 31 height 7
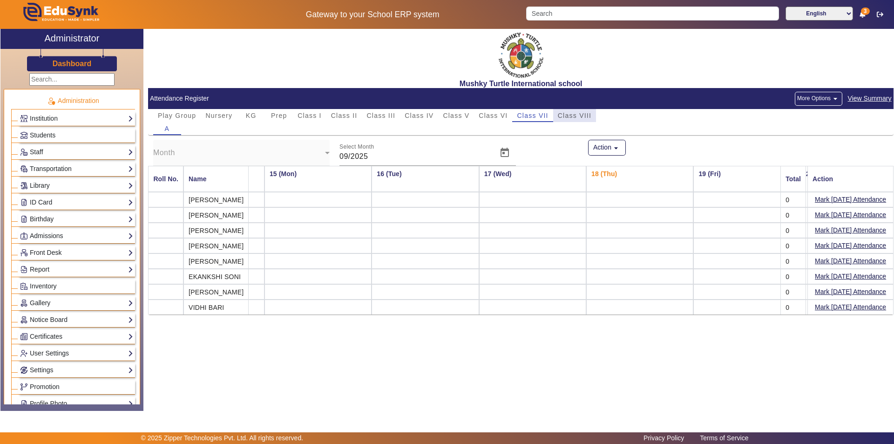
click at [574, 118] on span "Class VIII" at bounding box center [575, 115] width 34 height 7
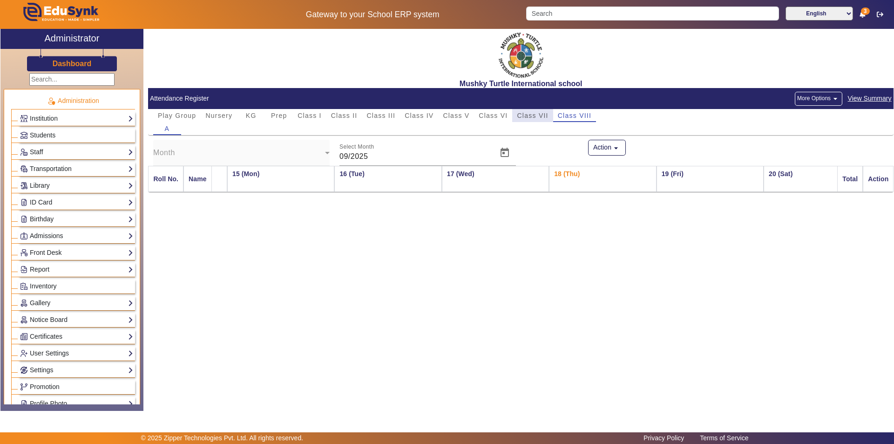
click at [528, 118] on span "Class VII" at bounding box center [532, 115] width 31 height 7
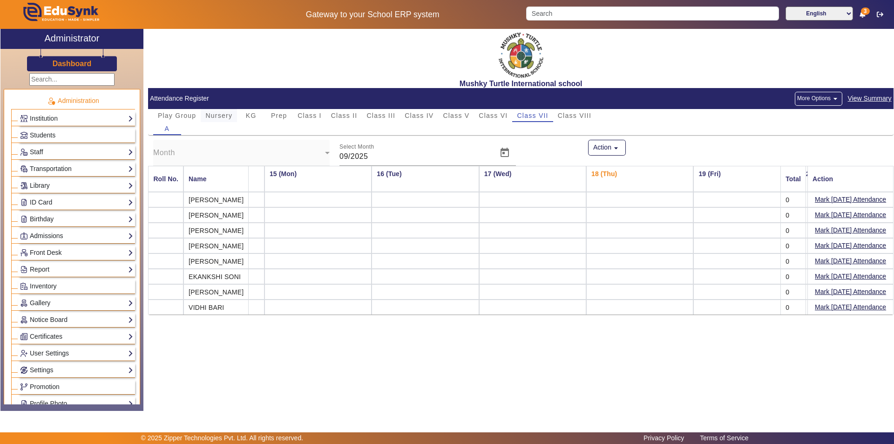
click at [210, 114] on span "Nursery" at bounding box center [218, 115] width 27 height 7
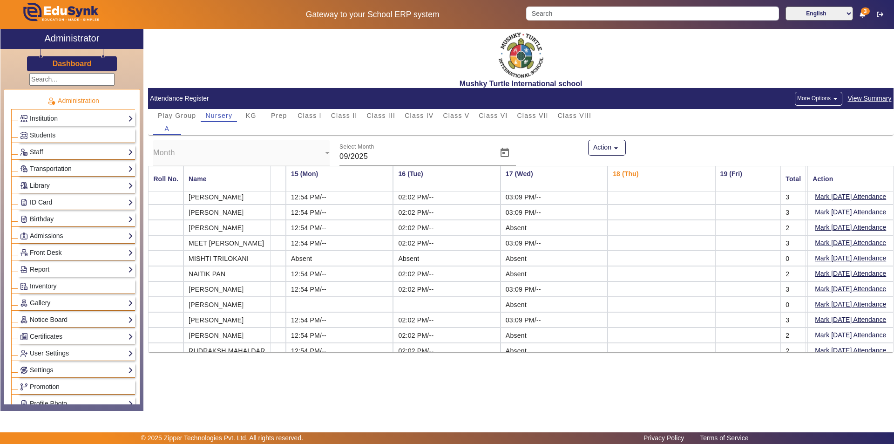
scroll to position [196, 1486]
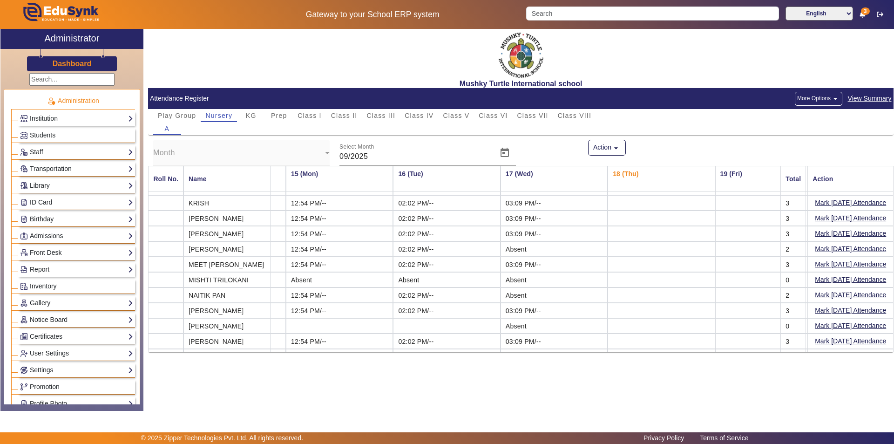
click at [249, 281] on mat-cell "MISHTI TRILOKANI" at bounding box center [226, 279] width 87 height 15
click at [53, 133] on span "Students" at bounding box center [43, 134] width 26 height 7
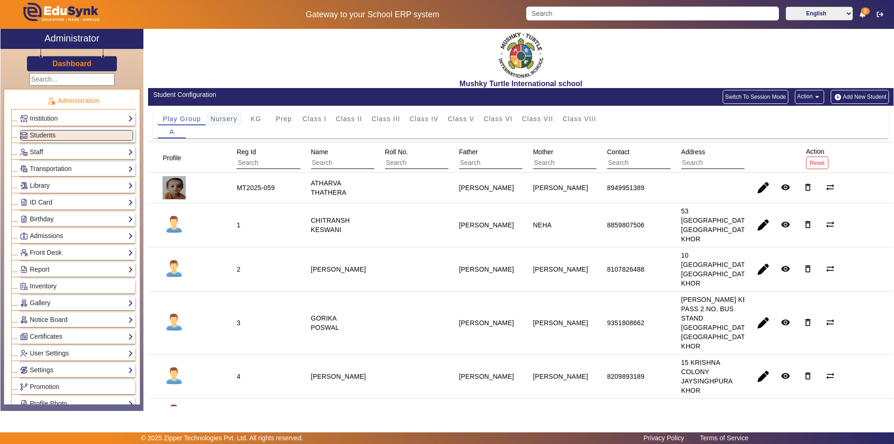
click at [228, 120] on span "Nursery" at bounding box center [223, 118] width 27 height 7
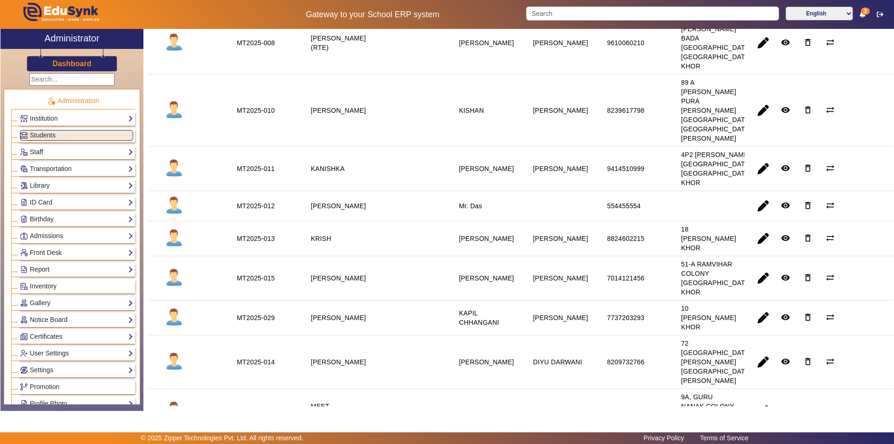
scroll to position [512, 0]
click at [806, 210] on mat-icon "delete_outline" at bounding box center [807, 205] width 9 height 9
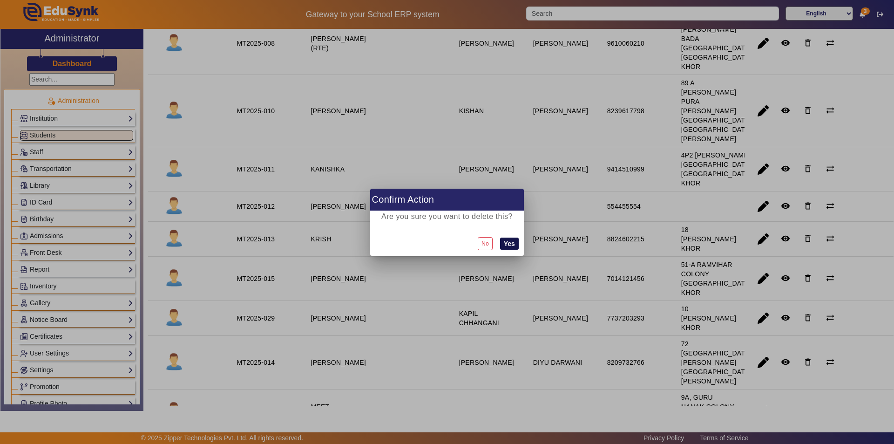
click at [506, 241] on button "Yes" at bounding box center [509, 243] width 19 height 12
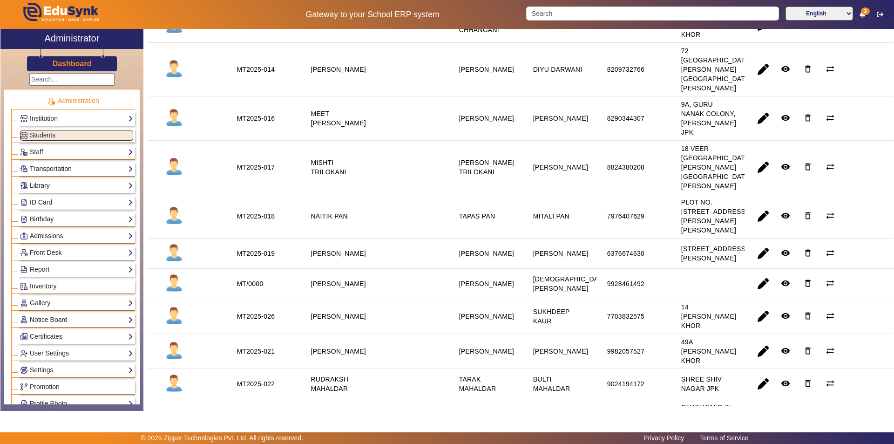
scroll to position [792, 0]
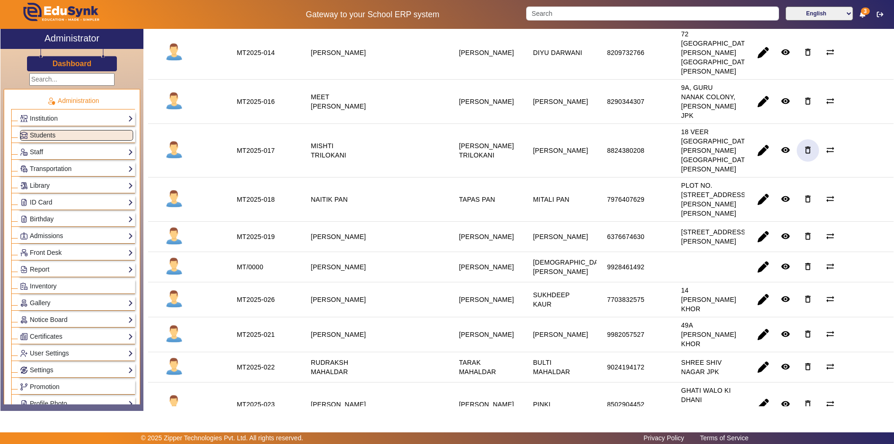
click at [803, 155] on mat-icon "delete_outline" at bounding box center [807, 149] width 9 height 9
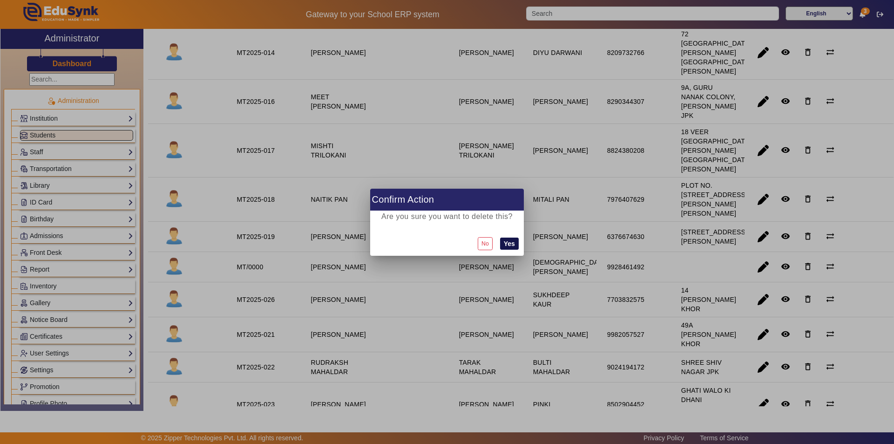
click at [513, 244] on button "Yes" at bounding box center [509, 243] width 19 height 12
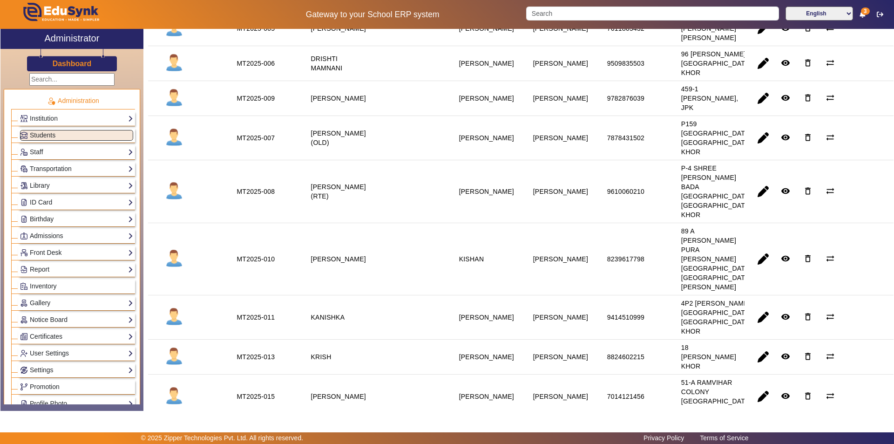
scroll to position [372, 0]
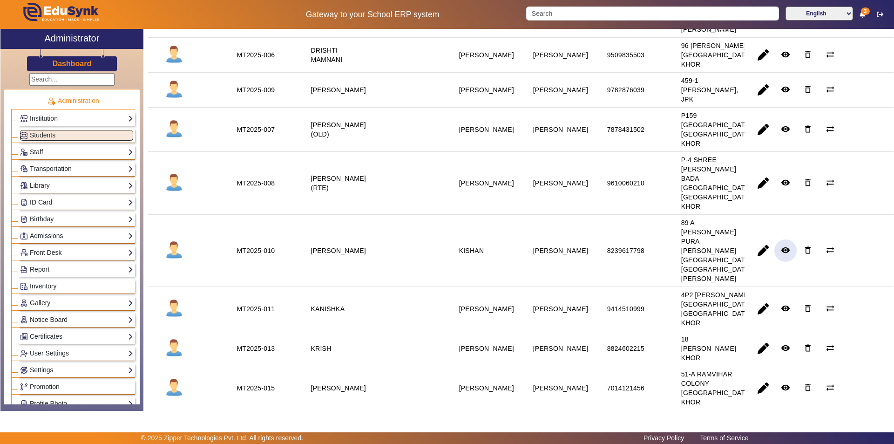
click at [781, 255] on mat-icon "remove_red_eye" at bounding box center [785, 249] width 9 height 9
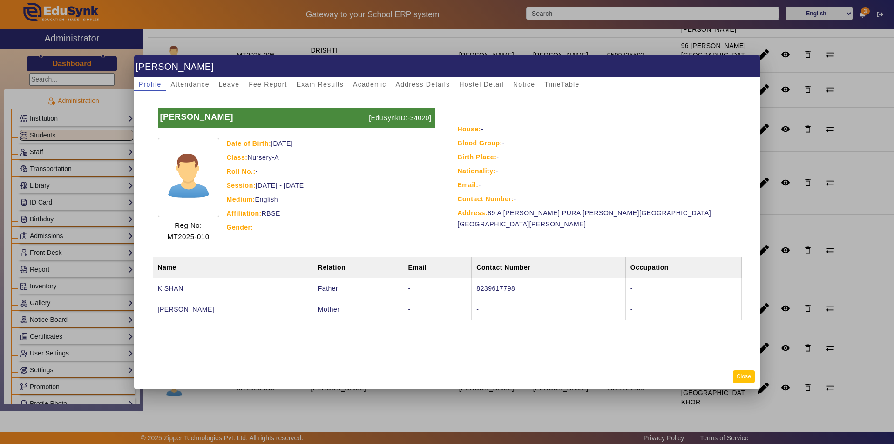
click at [745, 375] on button "Close" at bounding box center [744, 376] width 22 height 13
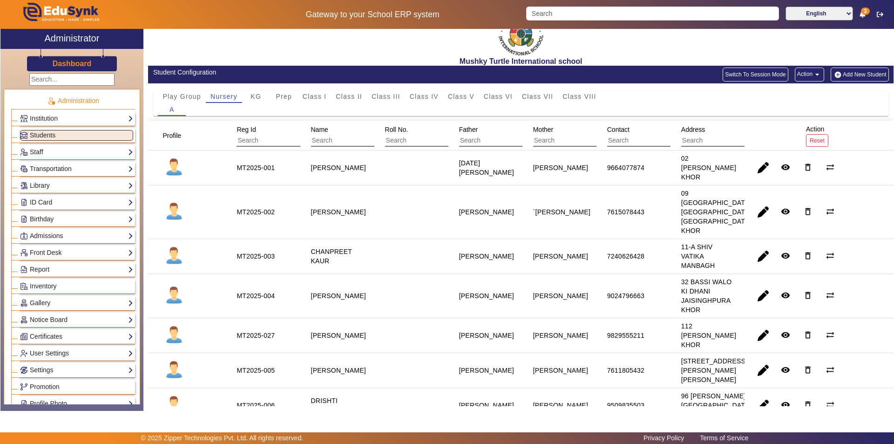
scroll to position [0, 0]
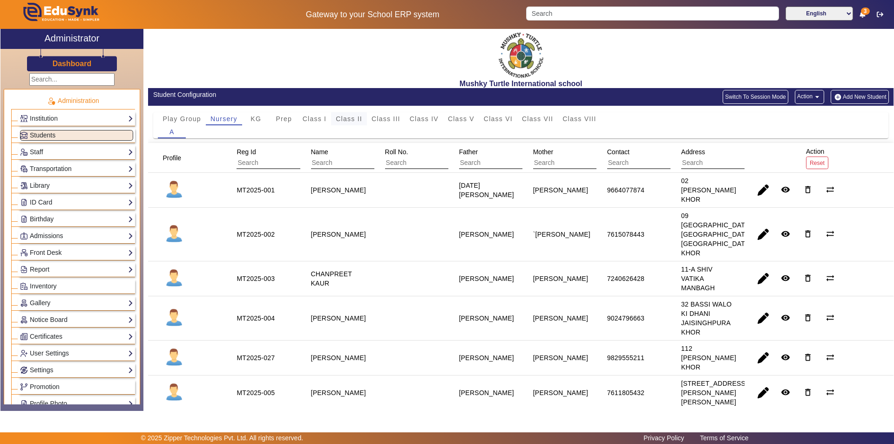
click at [353, 116] on span "Class II" at bounding box center [349, 118] width 27 height 7
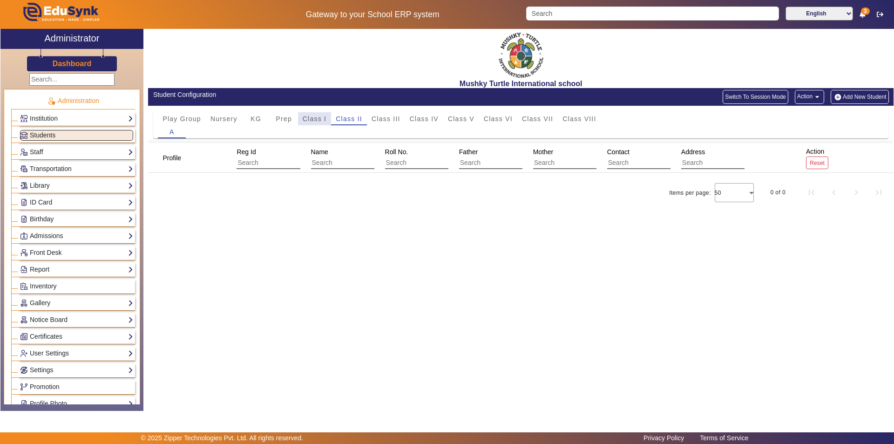
click at [315, 117] on span "Class I" at bounding box center [315, 118] width 24 height 7
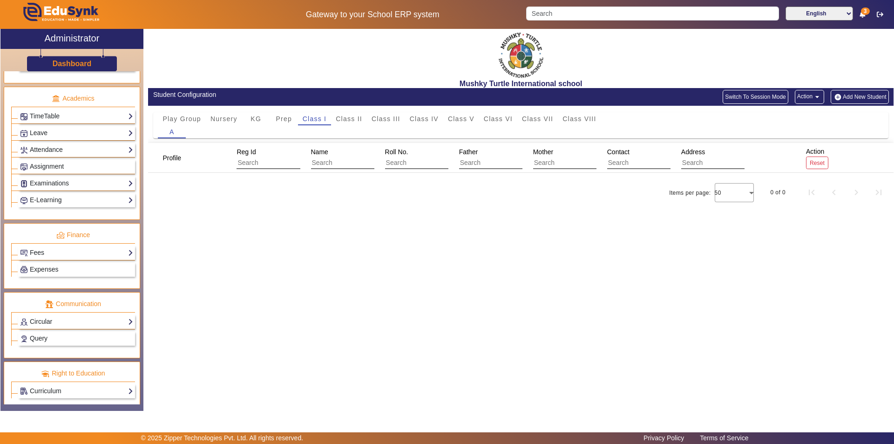
scroll to position [345, 0]
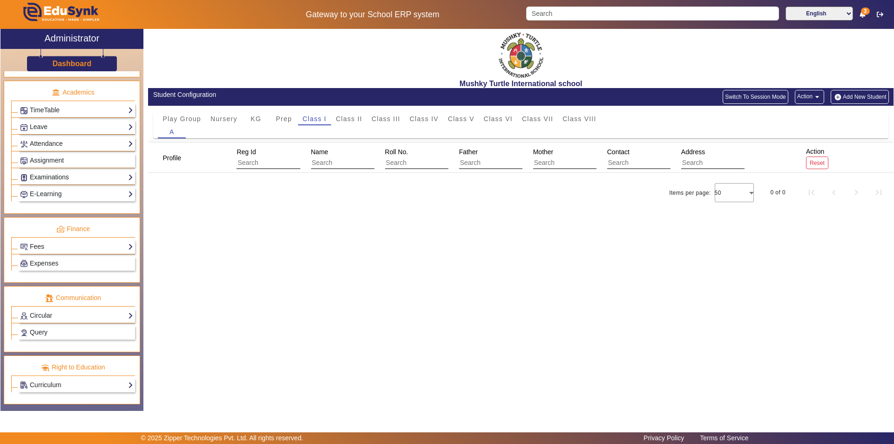
click at [77, 177] on link "Examinations" at bounding box center [76, 177] width 113 height 11
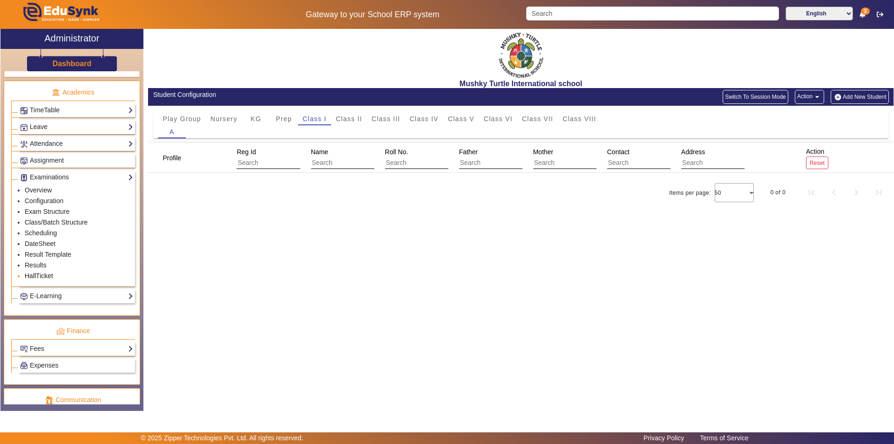
click at [46, 276] on link "HallTicket" at bounding box center [39, 275] width 28 height 7
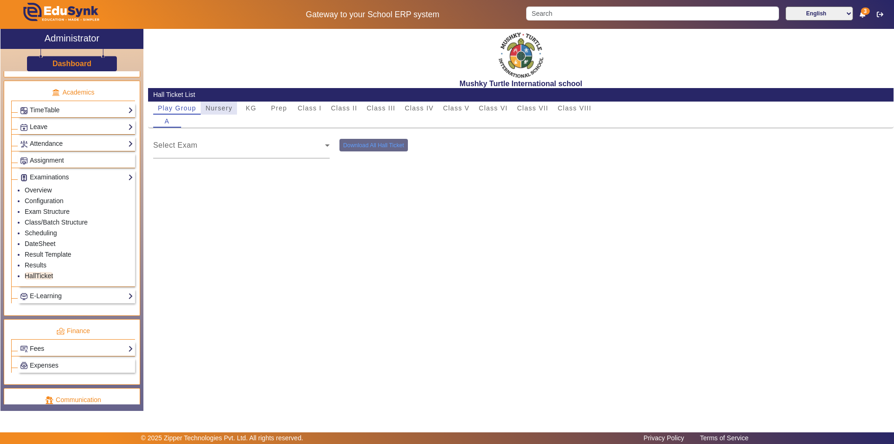
click at [217, 107] on span "Nursery" at bounding box center [218, 108] width 27 height 7
click at [478, 150] on div "Term 1" at bounding box center [425, 148] width 172 height 11
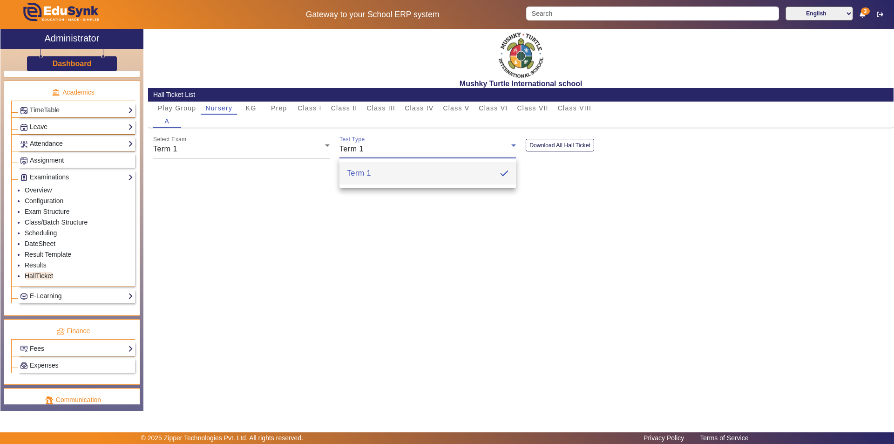
click at [478, 150] on div at bounding box center [447, 222] width 894 height 444
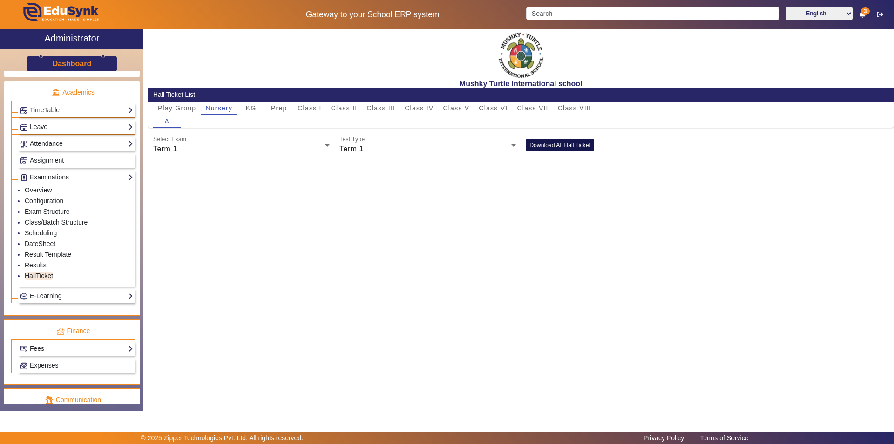
click at [546, 144] on button "Download All Hall Ticket" at bounding box center [560, 145] width 68 height 13
click at [604, 12] on input "Search" at bounding box center [652, 14] width 252 height 14
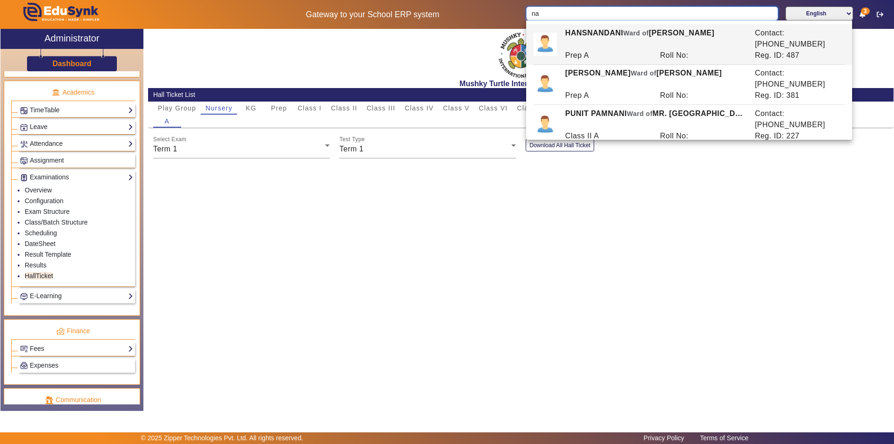
type input "n"
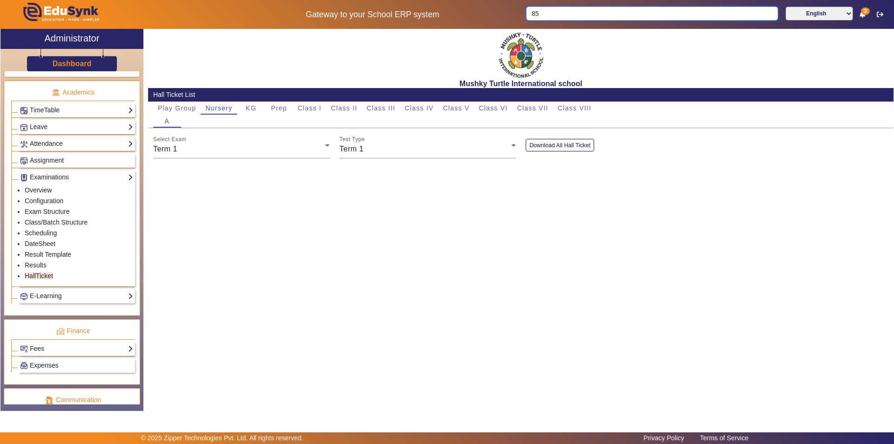
type input "8"
